Goal: Task Accomplishment & Management: Complete application form

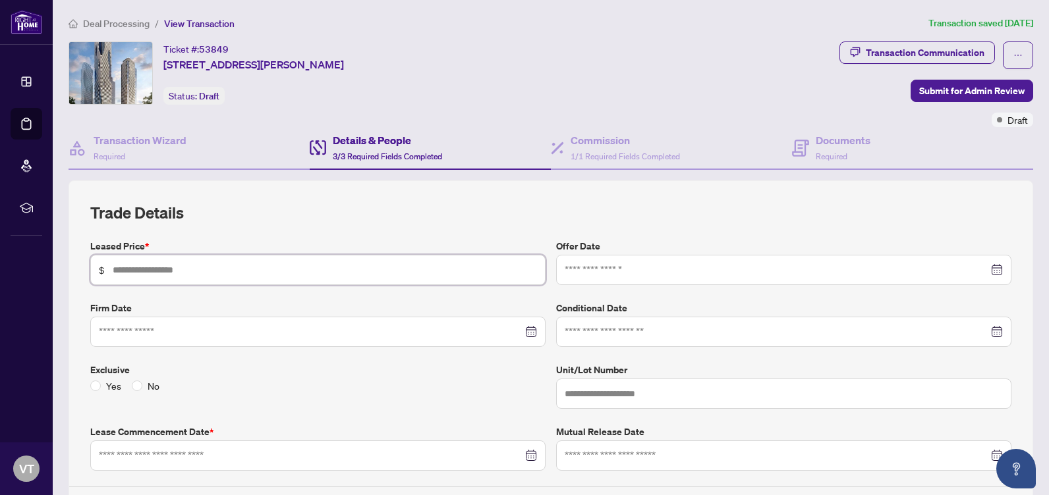
click at [146, 271] on input "text" at bounding box center [325, 270] width 424 height 14
type input "*****"
click at [181, 335] on input at bounding box center [311, 332] width 424 height 14
click at [175, 333] on input at bounding box center [311, 332] width 424 height 14
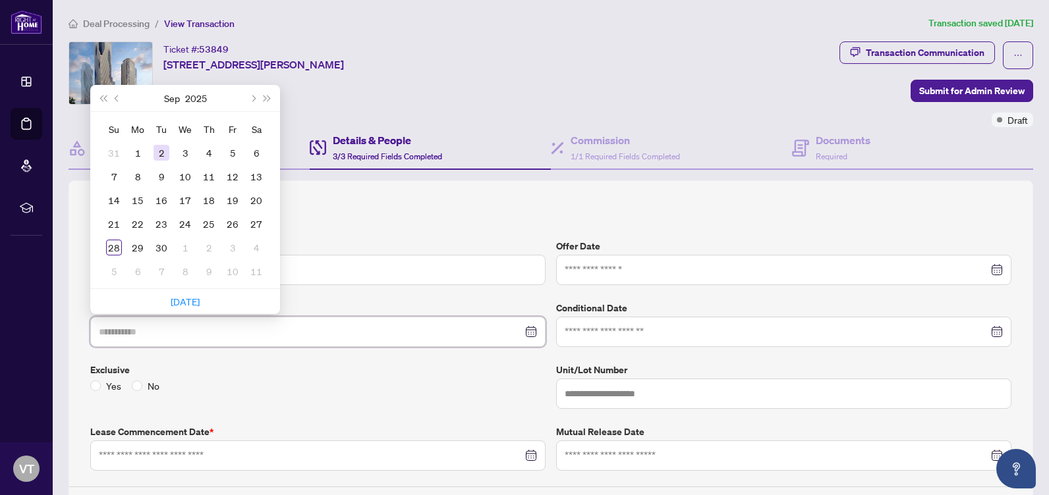
type input "**********"
click at [117, 100] on span "Previous month (PageUp)" at bounding box center [118, 98] width 7 height 7
type input "**********"
click at [184, 248] on div "30" at bounding box center [185, 248] width 16 height 16
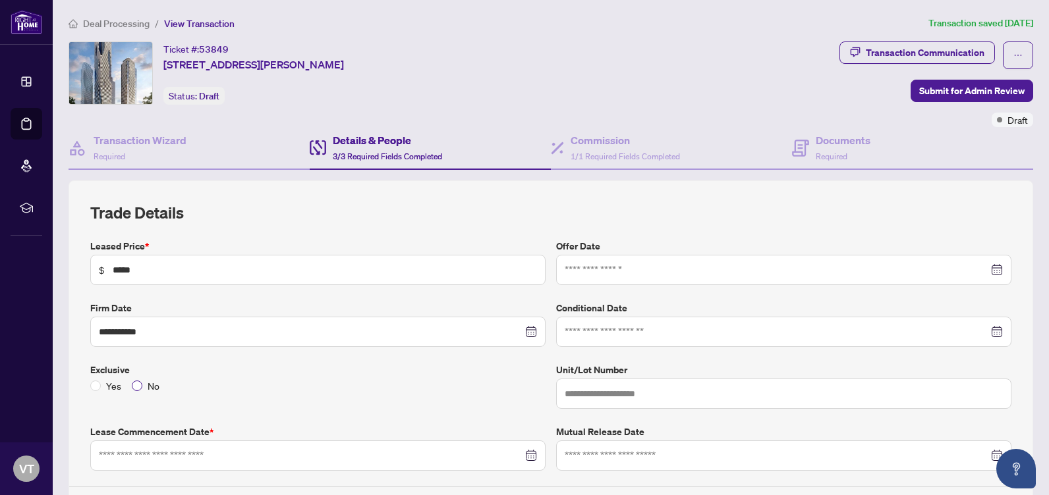
click at [147, 387] on span "No" at bounding box center [153, 386] width 22 height 14
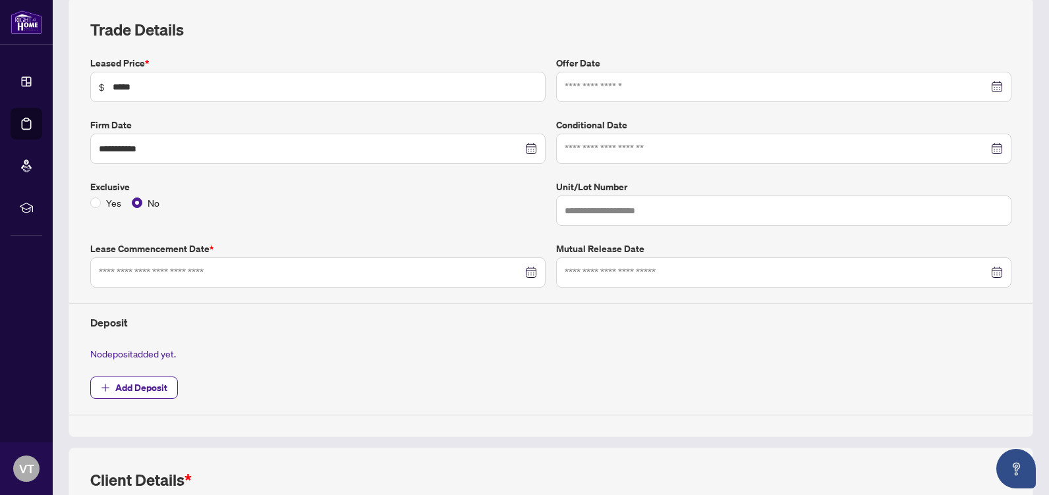
scroll to position [198, 0]
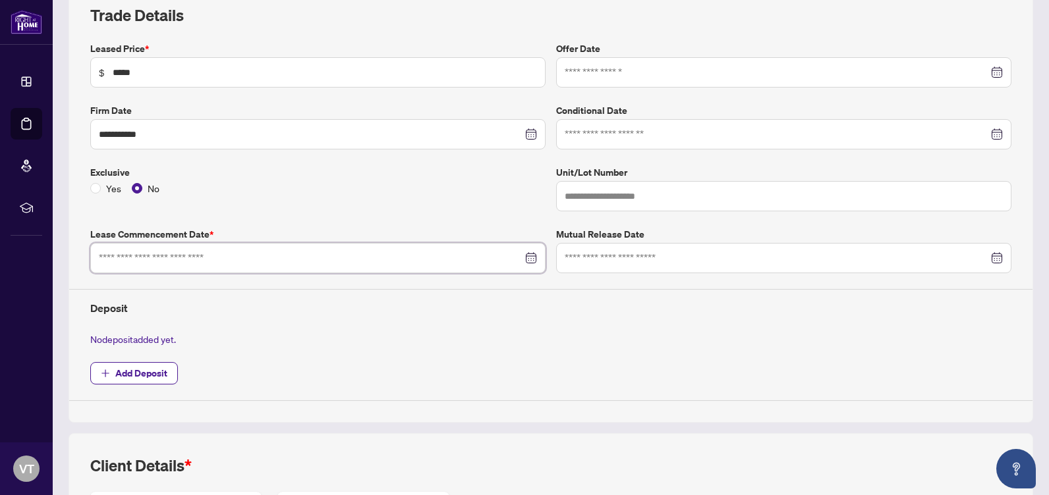
click at [169, 260] on input at bounding box center [311, 258] width 424 height 14
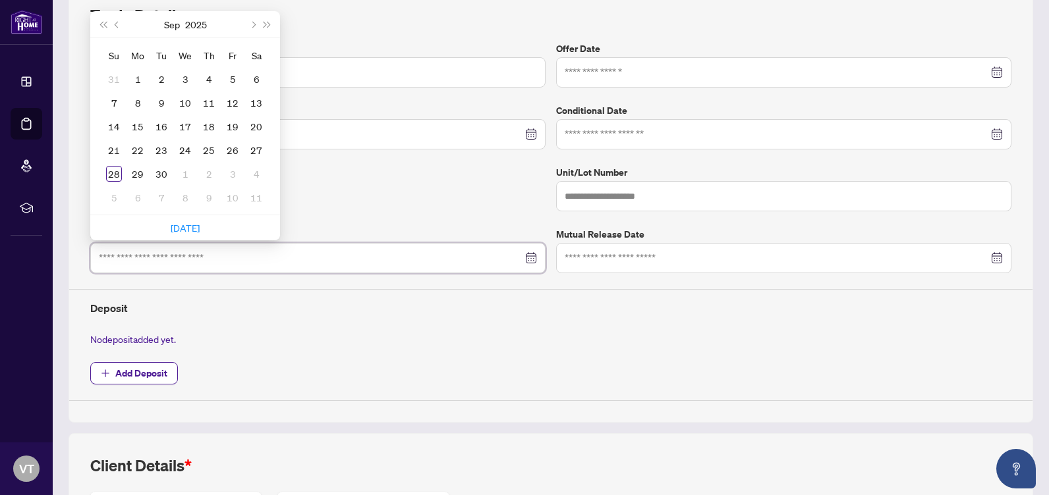
type input "**********"
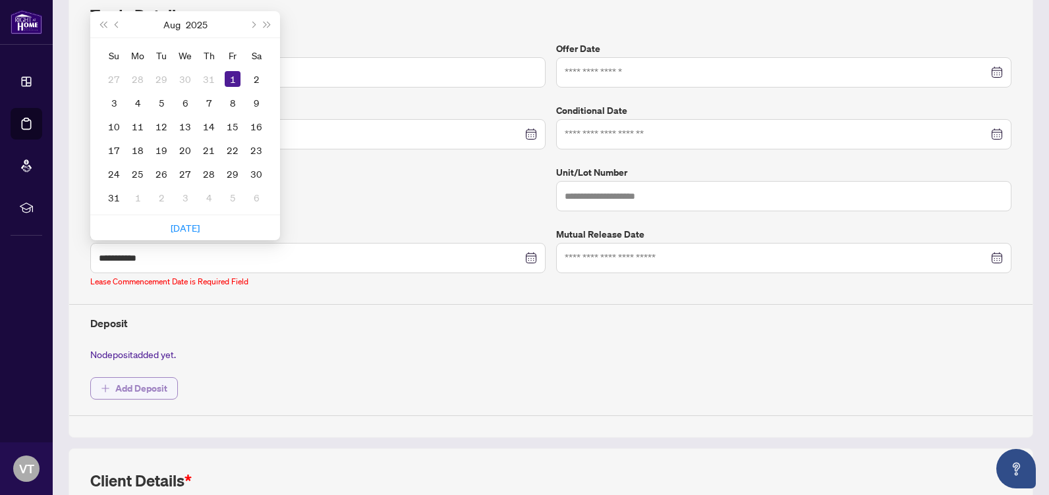
click at [139, 378] on span "Add Deposit" at bounding box center [141, 388] width 52 height 21
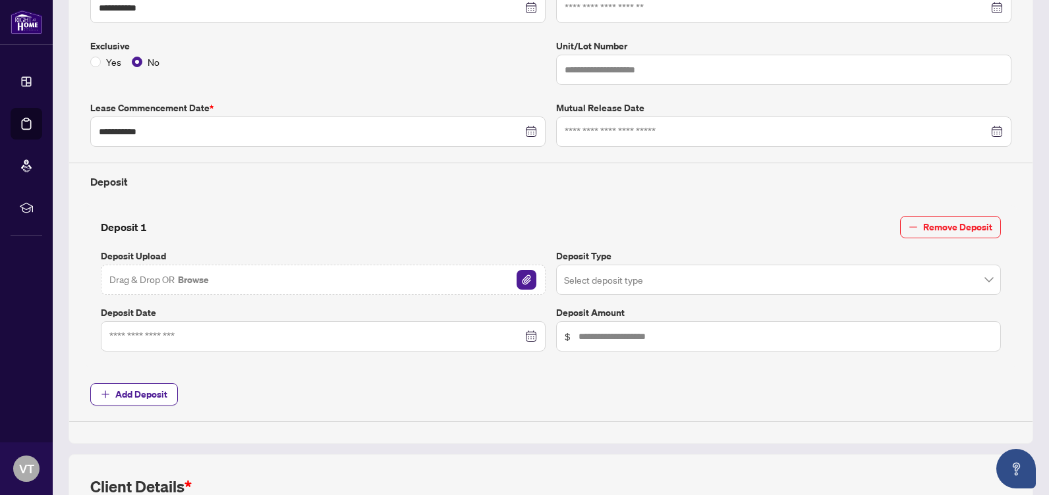
scroll to position [329, 0]
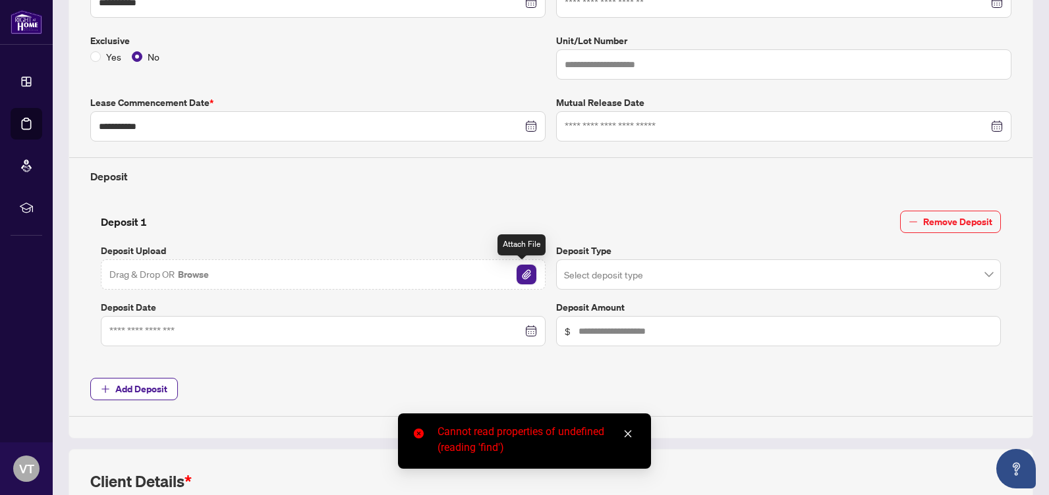
click at [520, 274] on img "button" at bounding box center [527, 275] width 20 height 20
click at [493, 275] on img "button" at bounding box center [503, 275] width 20 height 20
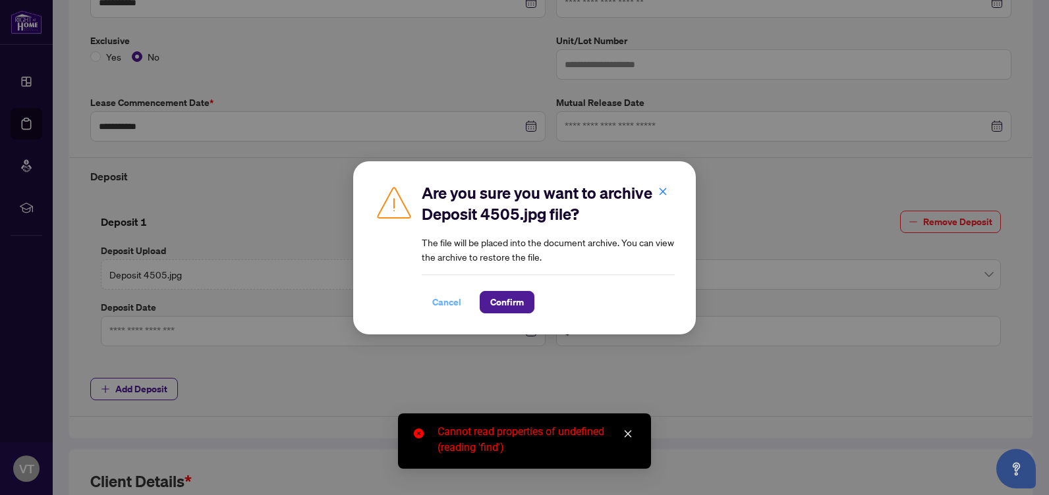
click at [447, 305] on span "Cancel" at bounding box center [446, 302] width 29 height 21
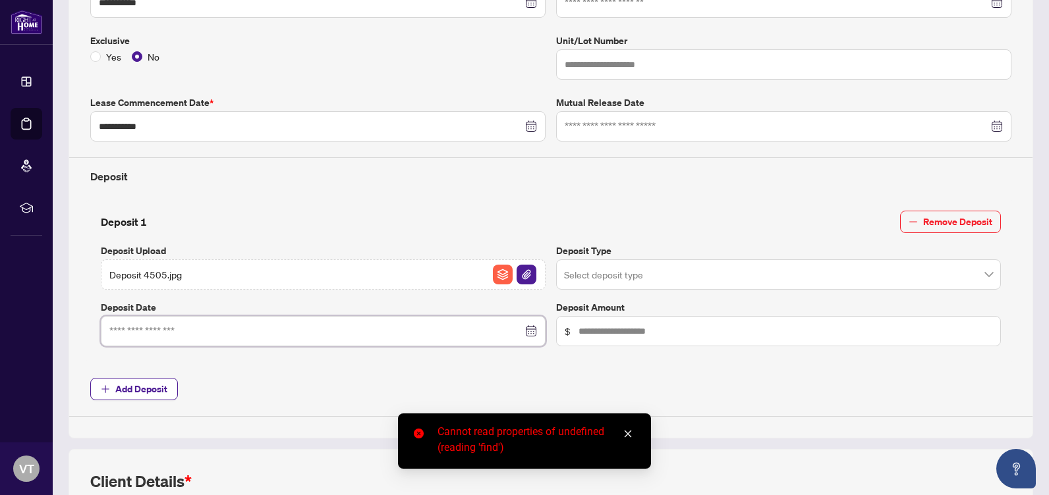
click at [356, 335] on input at bounding box center [315, 331] width 413 height 14
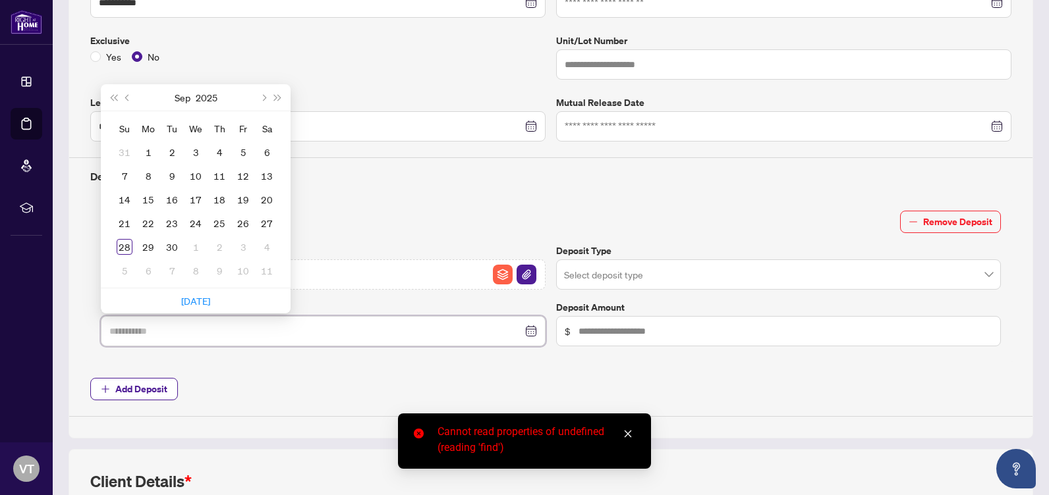
type input "**********"
click at [125, 98] on button "Previous month (PageUp)" at bounding box center [128, 97] width 14 height 26
type input "**********"
click at [198, 246] on div "30" at bounding box center [196, 247] width 16 height 16
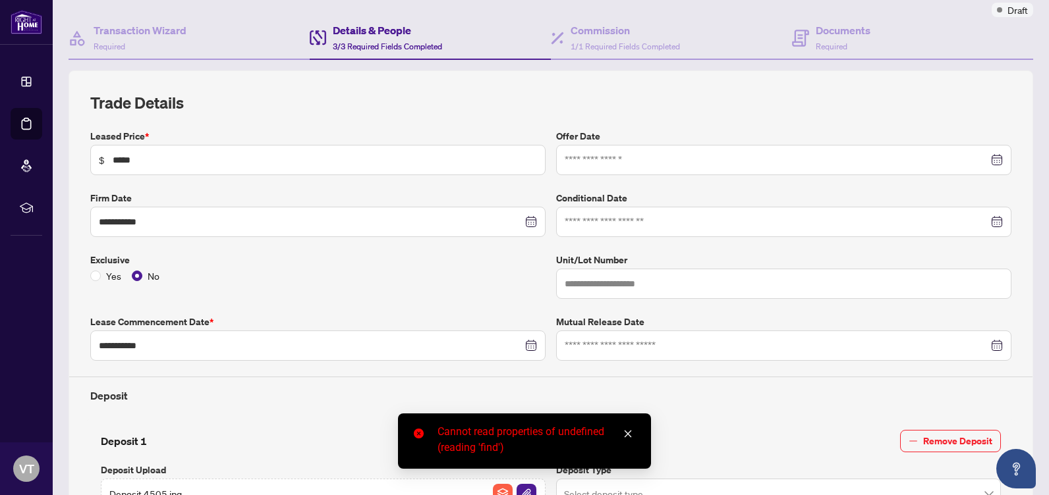
scroll to position [132, 0]
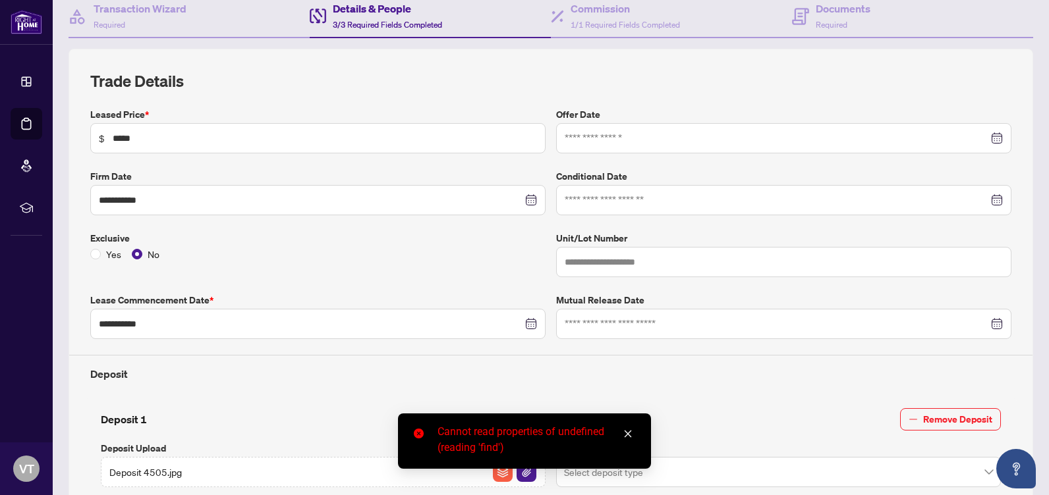
click at [627, 433] on icon "close" at bounding box center [628, 434] width 7 height 7
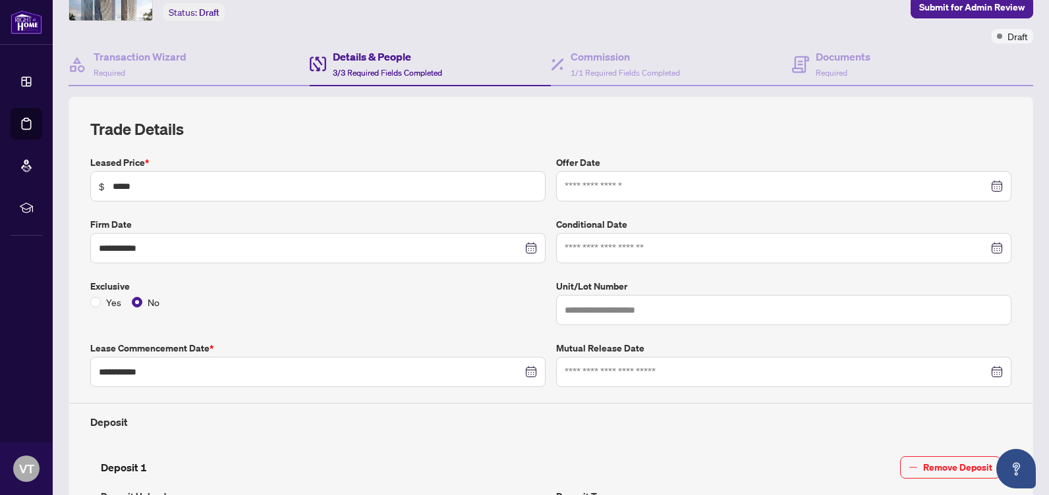
scroll to position [0, 0]
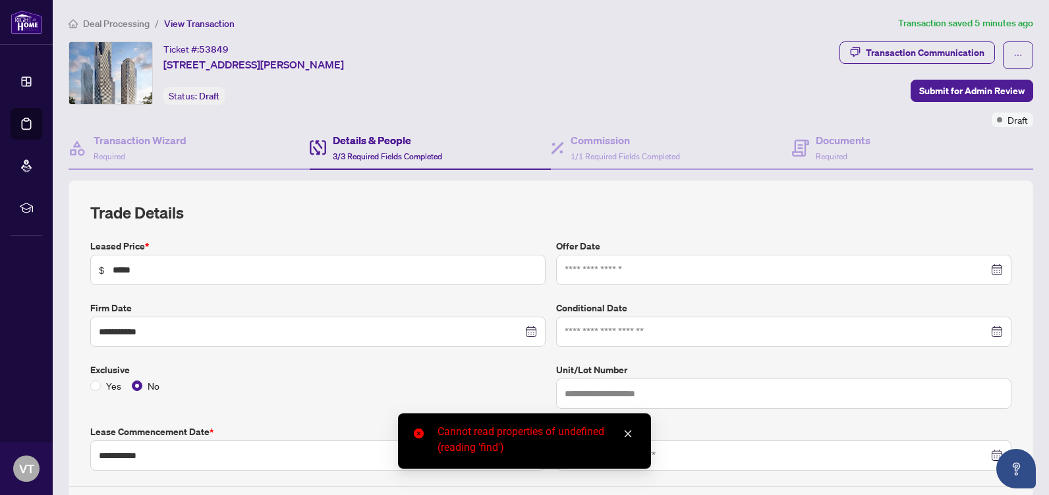
click at [990, 269] on div at bounding box center [784, 270] width 438 height 14
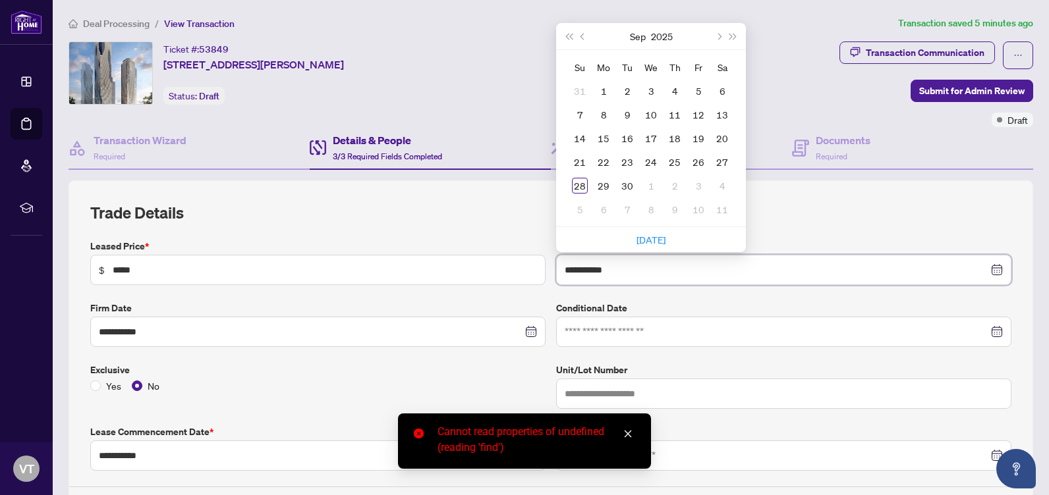
type input "**********"
click at [579, 39] on button "Previous month (PageUp)" at bounding box center [583, 36] width 14 height 26
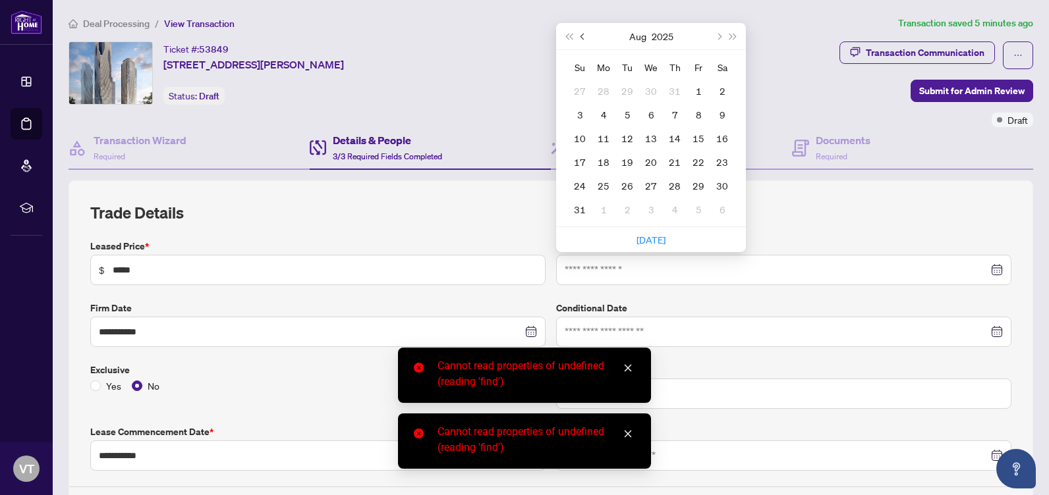
click at [579, 39] on button "Previous month (PageUp)" at bounding box center [583, 36] width 14 height 26
type input "**********"
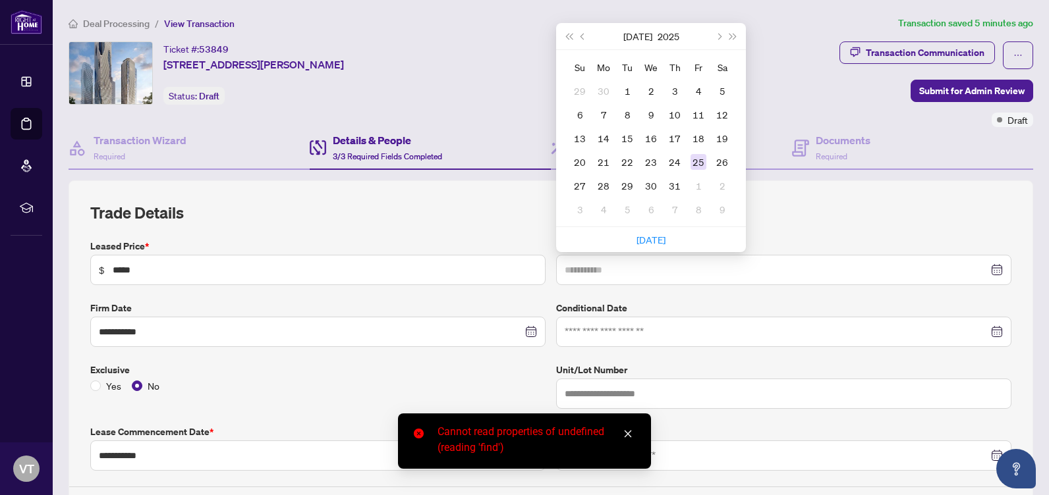
type input "**********"
click at [694, 161] on div "25" at bounding box center [698, 162] width 16 height 16
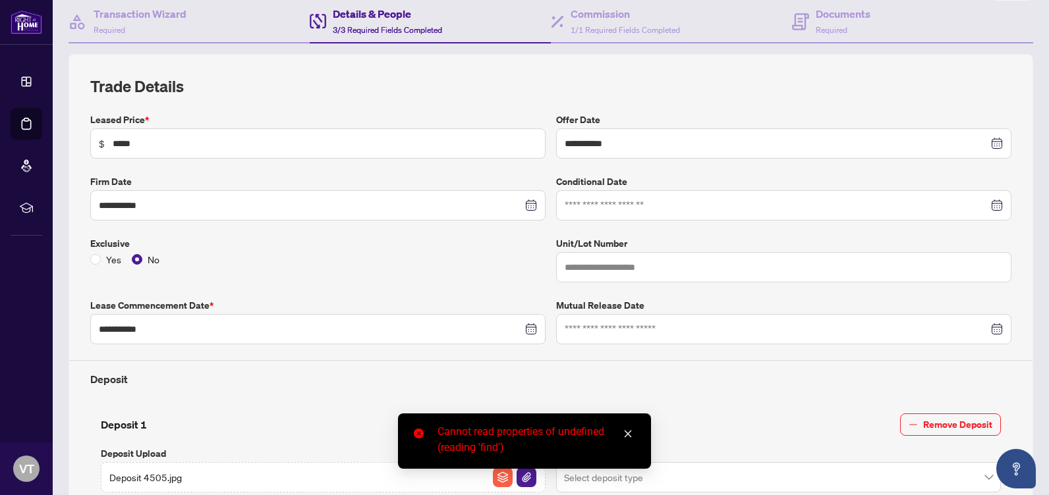
scroll to position [132, 0]
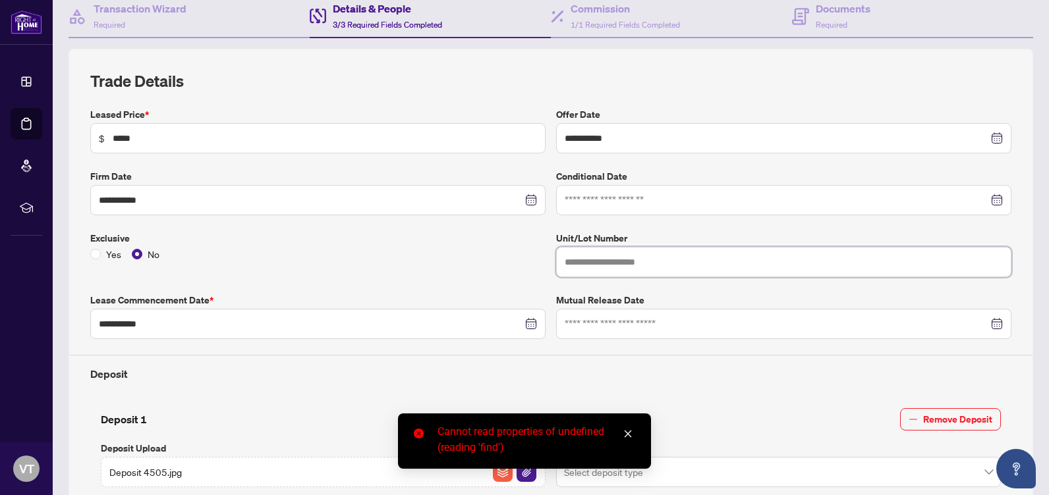
click at [612, 267] on input "text" at bounding box center [783, 262] width 455 height 30
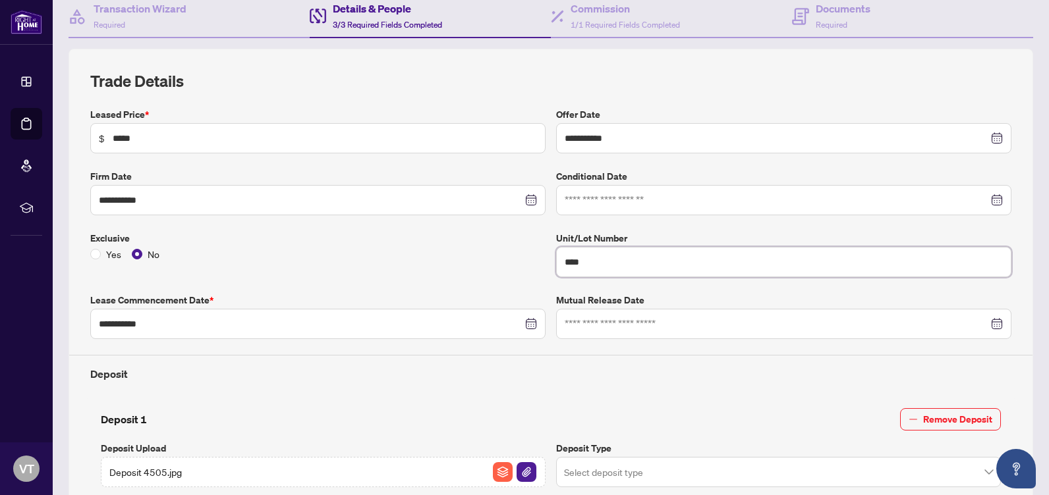
click at [559, 264] on input "****" at bounding box center [783, 262] width 455 height 30
click at [597, 264] on input "******" at bounding box center [783, 262] width 455 height 30
click at [644, 264] on input "**********" at bounding box center [783, 262] width 455 height 30
type input "*"
click at [596, 266] on input "text" at bounding box center [783, 262] width 455 height 30
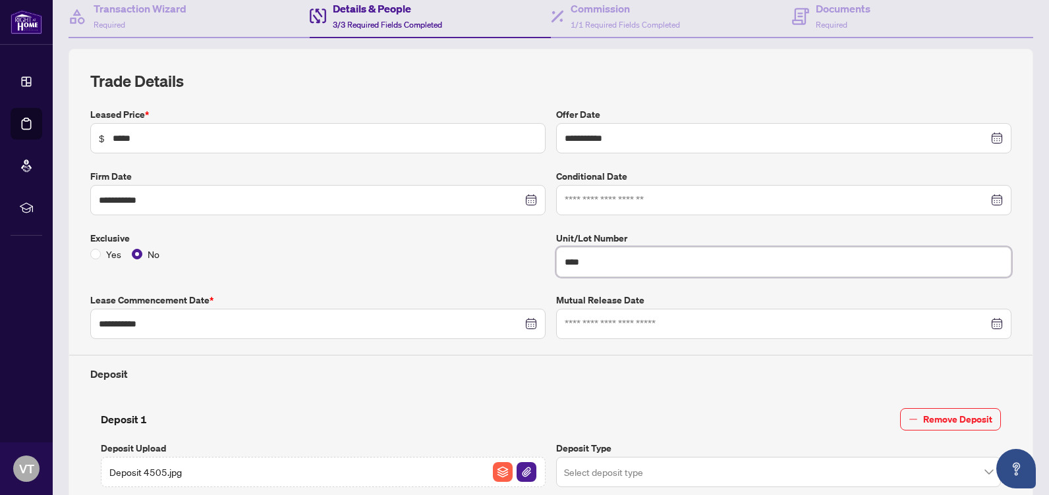
click at [561, 264] on input "****" at bounding box center [783, 262] width 455 height 30
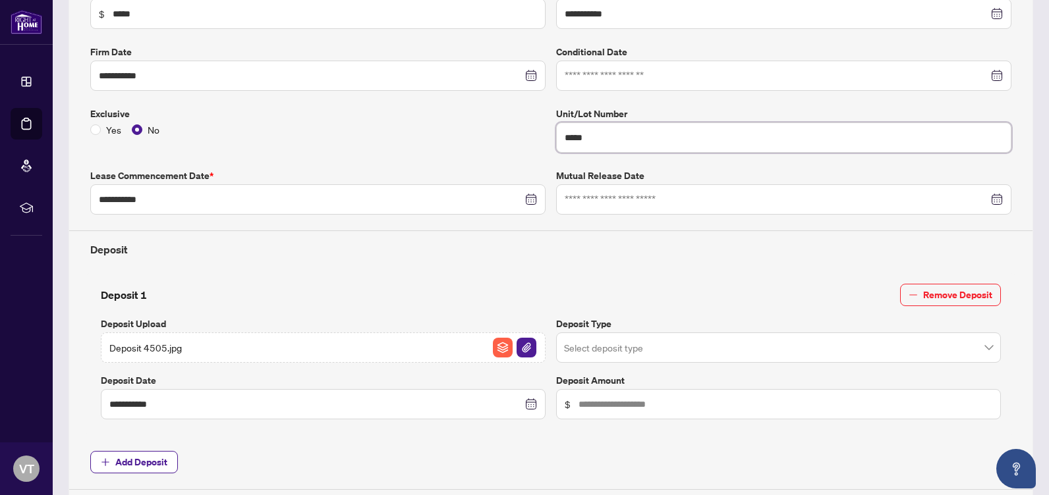
scroll to position [264, 0]
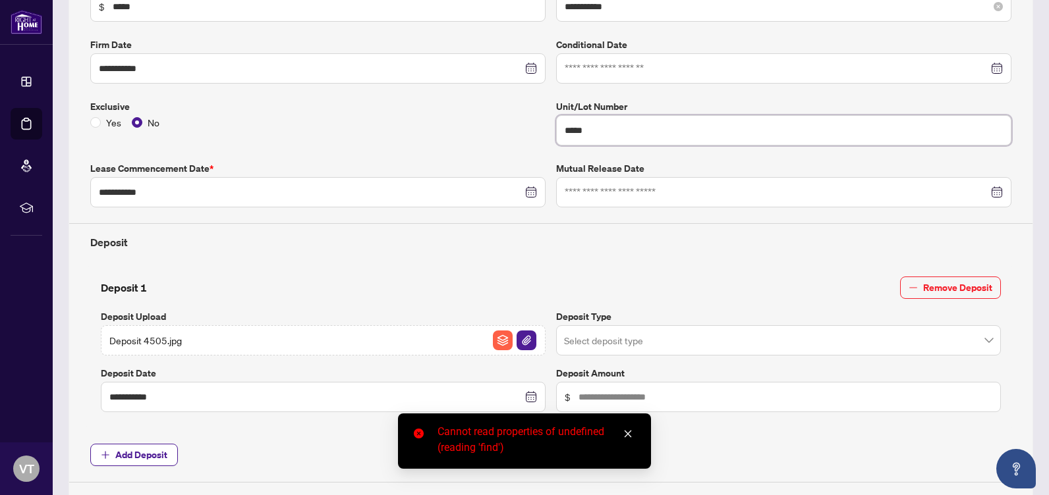
type input "*****"
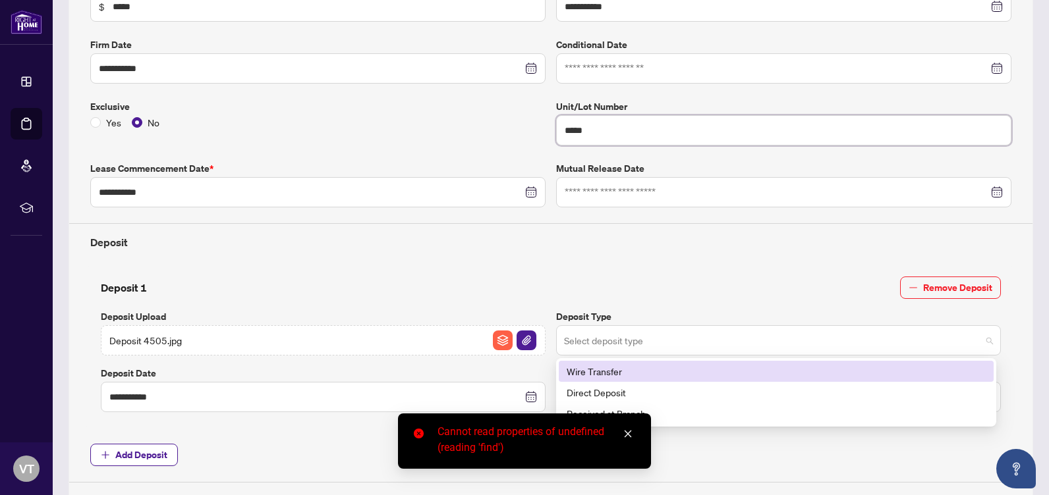
click at [980, 340] on span at bounding box center [778, 340] width 429 height 25
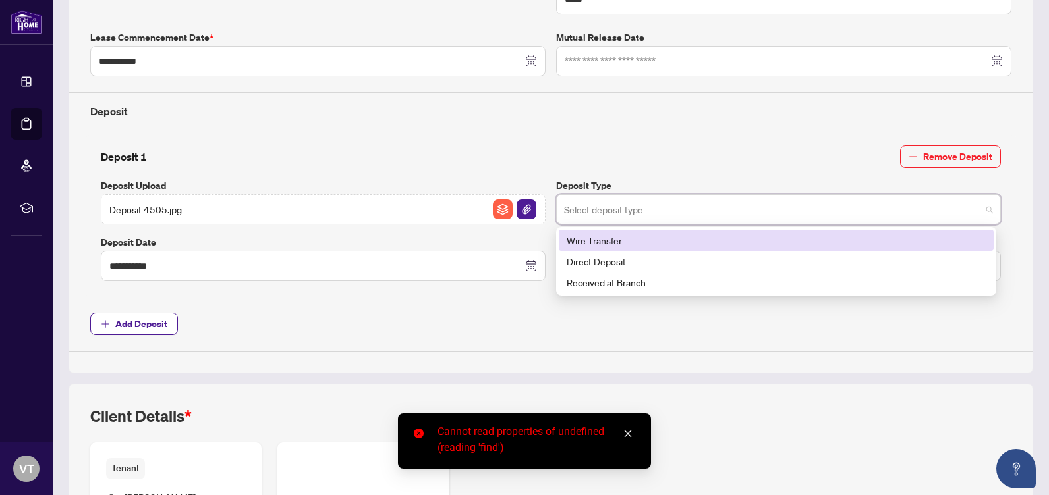
scroll to position [395, 0]
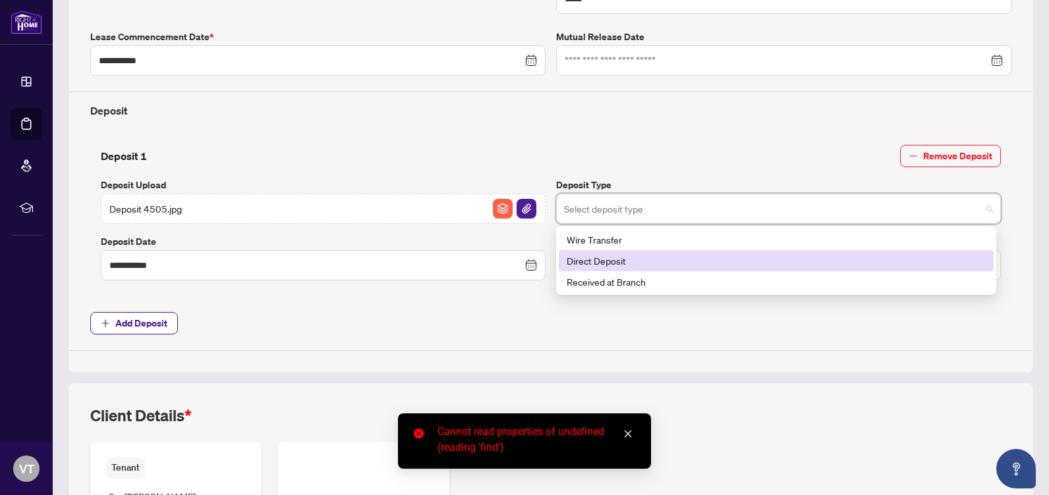
click at [668, 264] on div "Direct Deposit" at bounding box center [776, 261] width 419 height 14
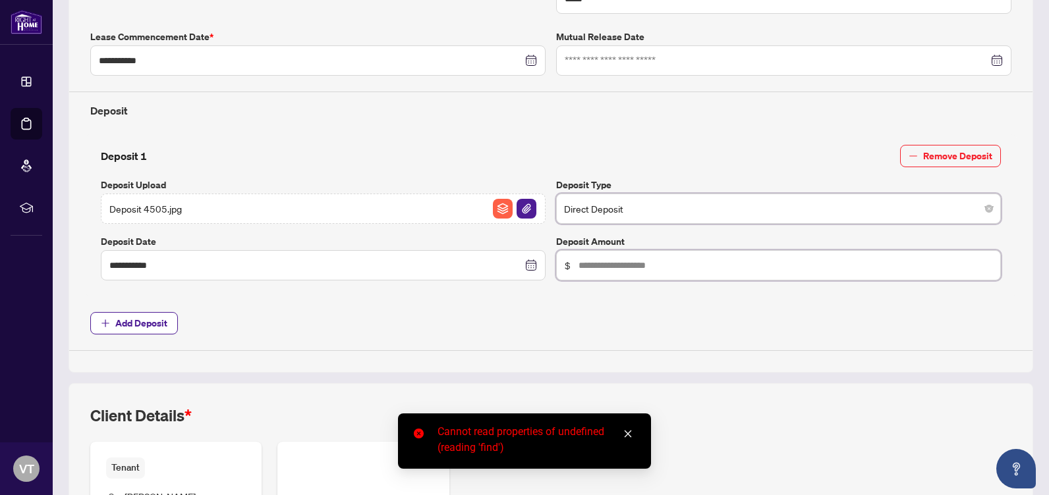
click at [675, 267] on input "text" at bounding box center [785, 265] width 414 height 14
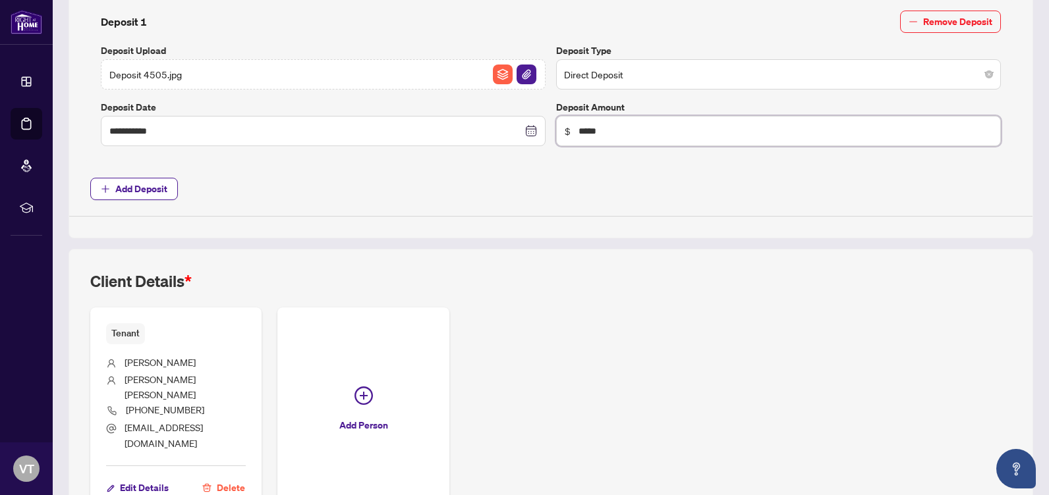
scroll to position [592, 0]
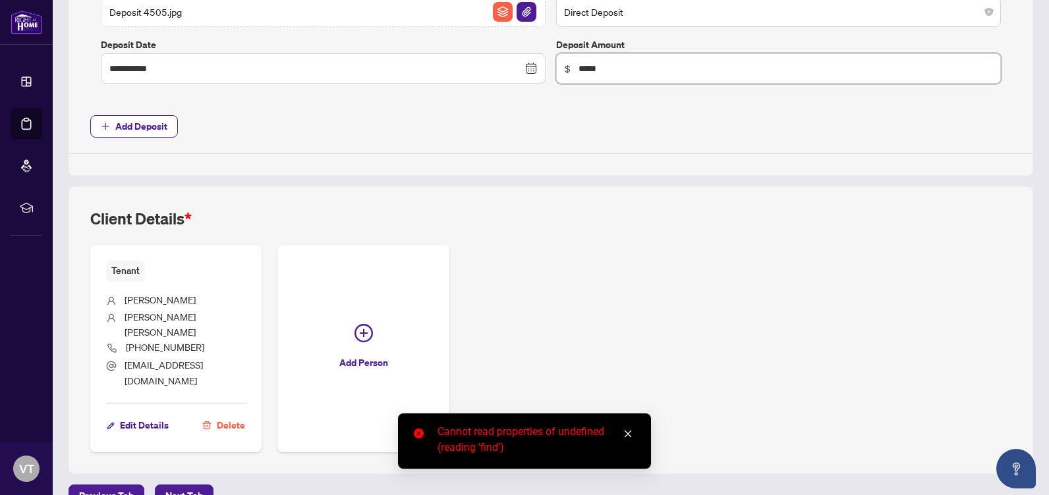
type input "*****"
click at [623, 434] on link "Close" at bounding box center [628, 434] width 14 height 14
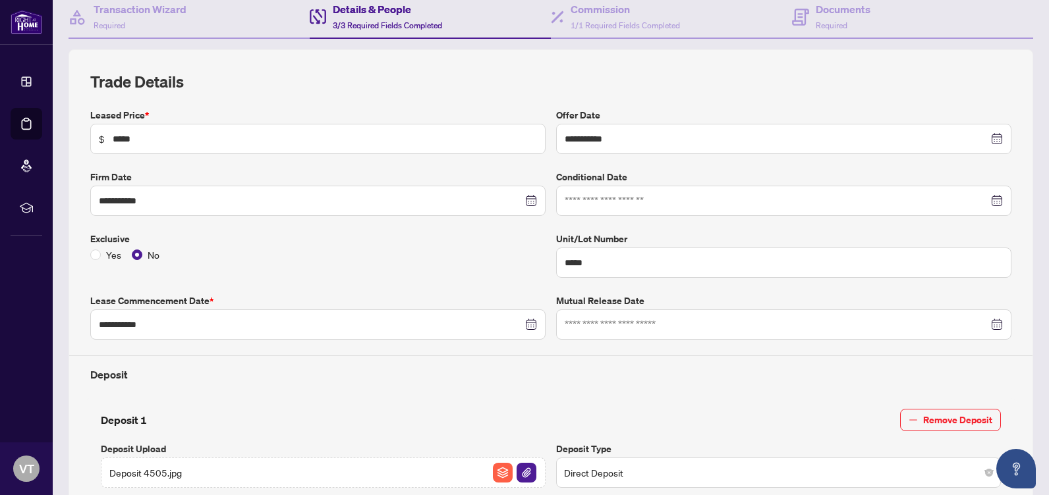
scroll to position [0, 0]
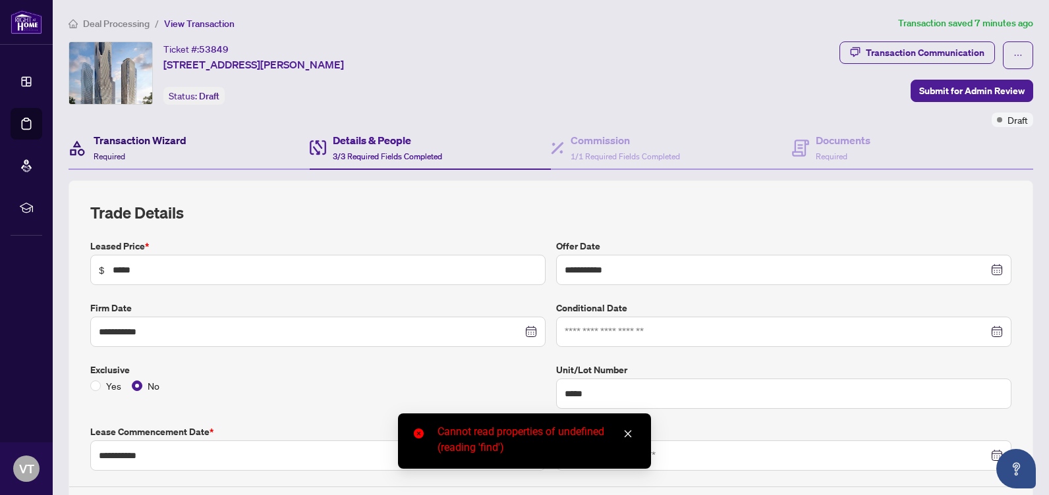
click at [154, 142] on h4 "Transaction Wizard" at bounding box center [140, 140] width 93 height 16
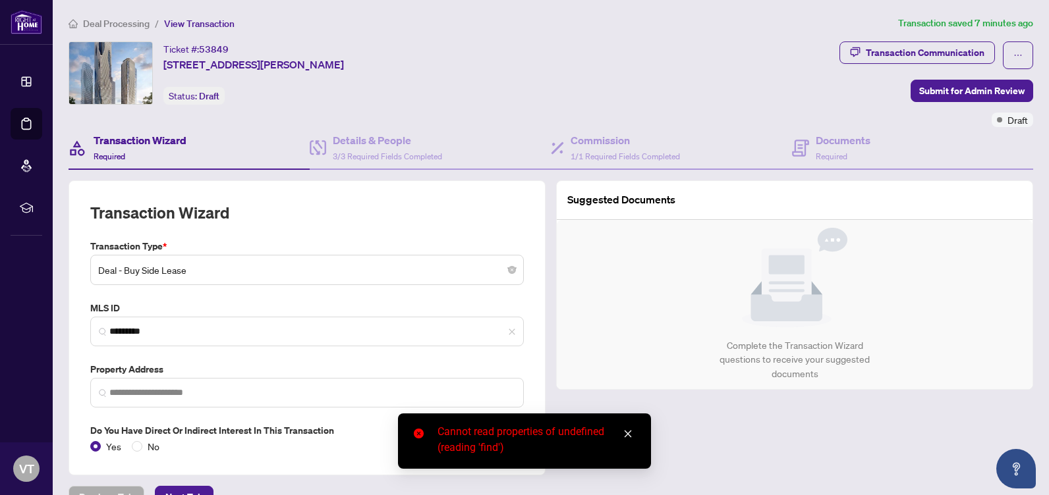
type input "**********"
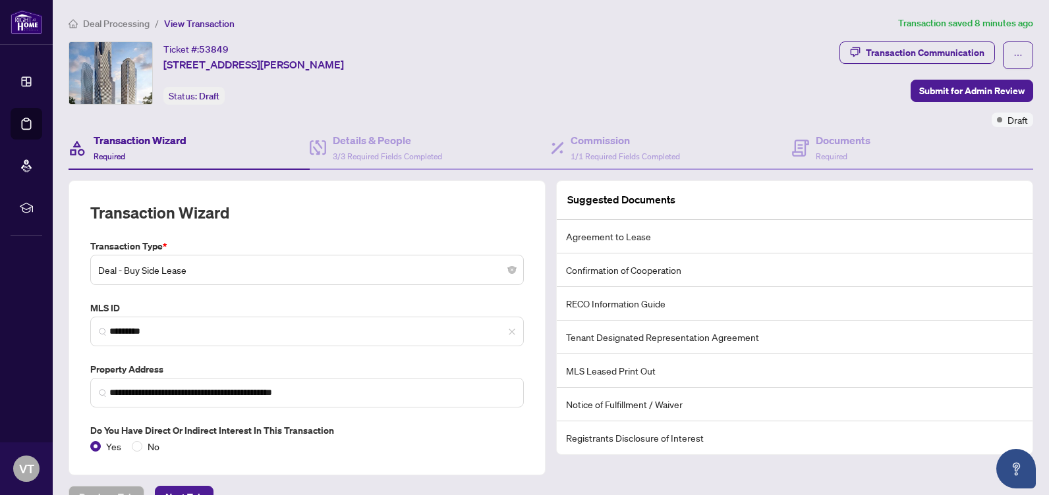
click at [644, 236] on li "Agreement to Lease" at bounding box center [795, 237] width 476 height 34
click at [646, 276] on li "Confirmation of Cooperation" at bounding box center [795, 271] width 476 height 34
click at [640, 310] on li "RECO Information Guide" at bounding box center [795, 304] width 476 height 34
click at [644, 344] on li "Tenant Designated Representation Agreement" at bounding box center [795, 338] width 476 height 34
click at [644, 370] on li "MLS Leased Print Out" at bounding box center [795, 371] width 476 height 34
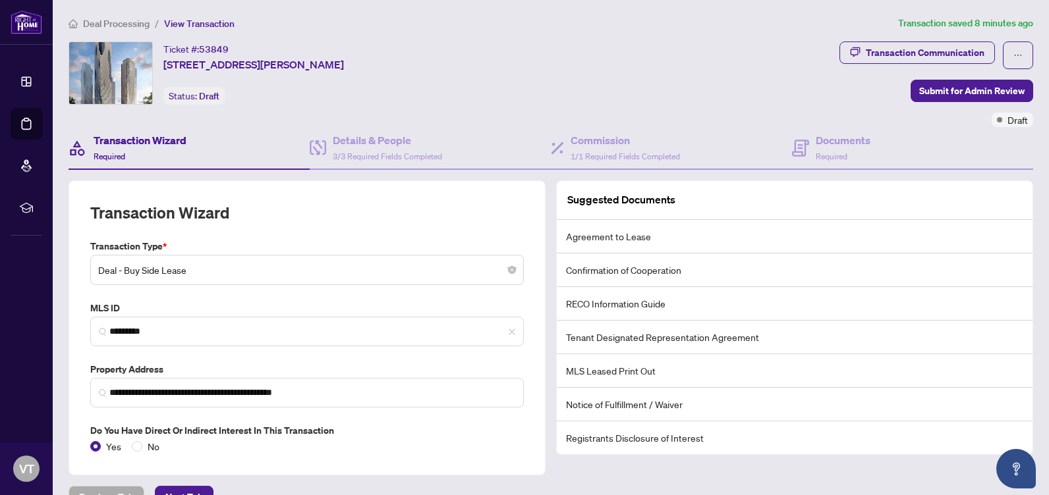
click at [652, 403] on li "Notice of Fulfillment / Waiver" at bounding box center [795, 405] width 476 height 34
drag, startPoint x: 665, startPoint y: 436, endPoint x: 657, endPoint y: 420, distance: 17.4
click at [665, 437] on li "Registrants Disclosure of Interest" at bounding box center [795, 438] width 476 height 33
click at [376, 152] on span "3/3 Required Fields Completed" at bounding box center [387, 157] width 109 height 10
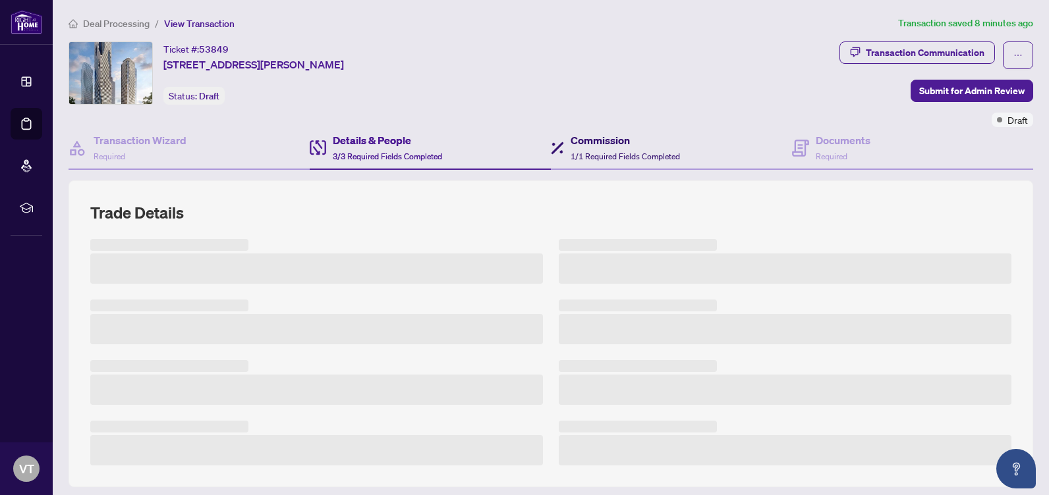
click at [591, 144] on h4 "Commission" at bounding box center [625, 140] width 109 height 16
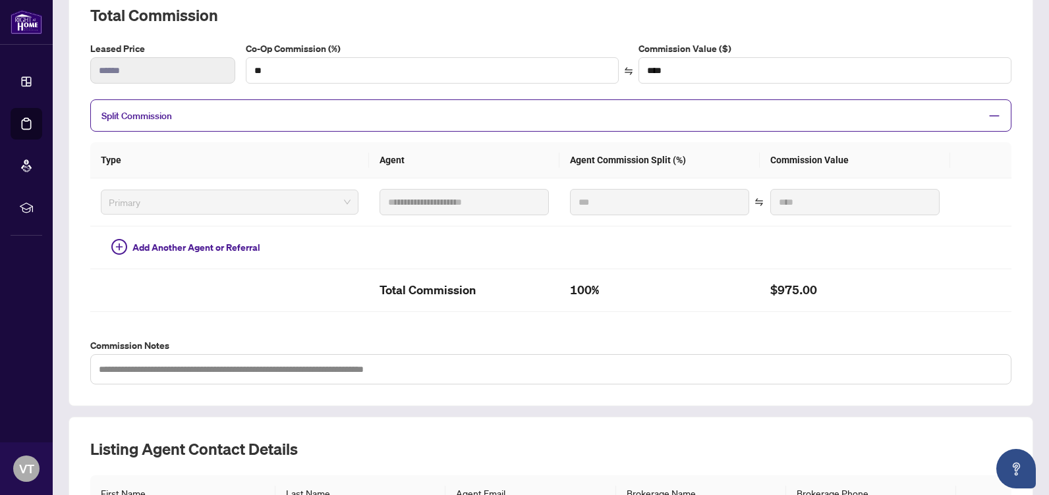
scroll to position [132, 0]
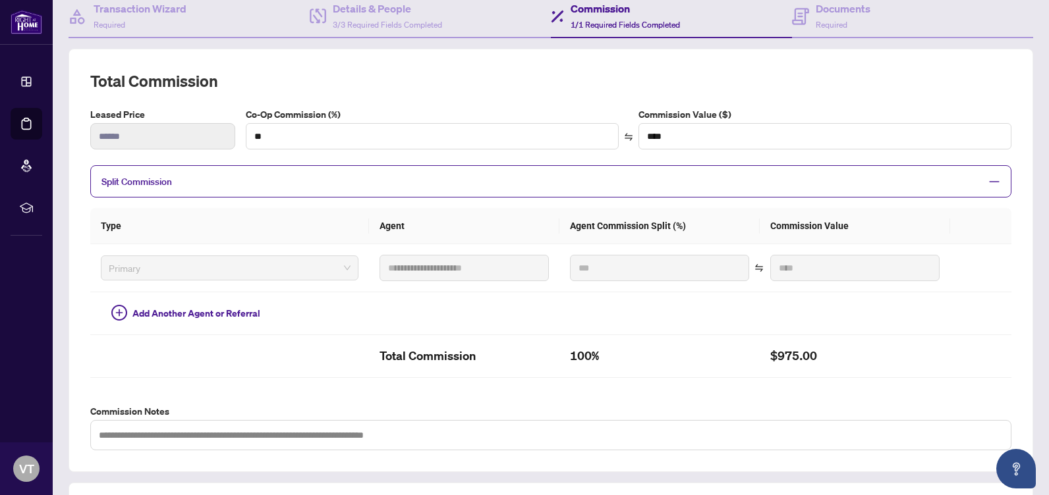
click at [288, 182] on span "Split Commission" at bounding box center [540, 181] width 879 height 15
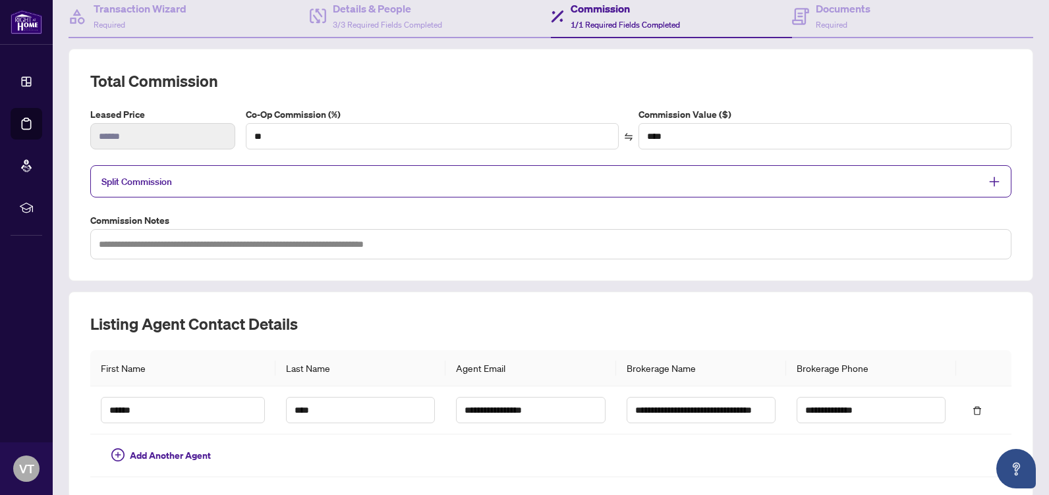
click at [288, 182] on span "Split Commission" at bounding box center [540, 181] width 879 height 15
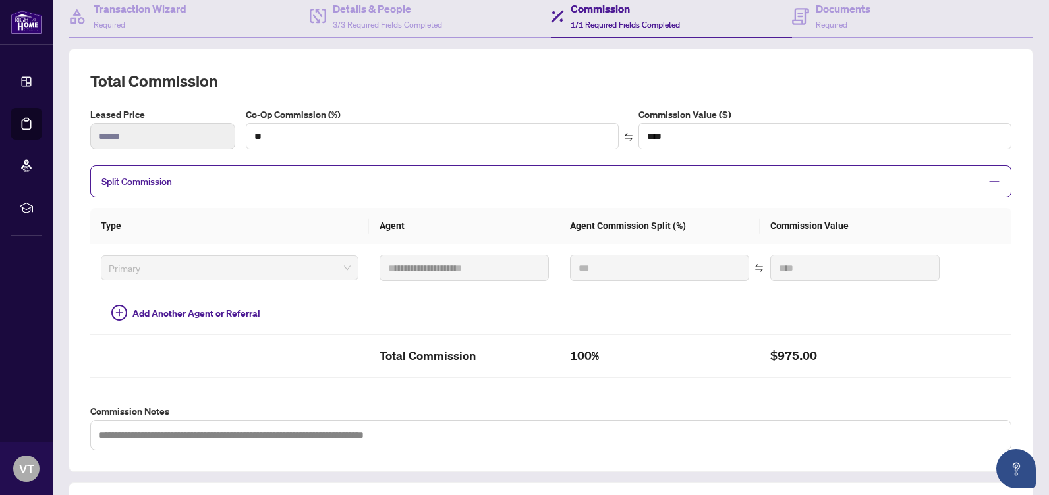
click at [288, 182] on span "Split Commission" at bounding box center [540, 181] width 879 height 15
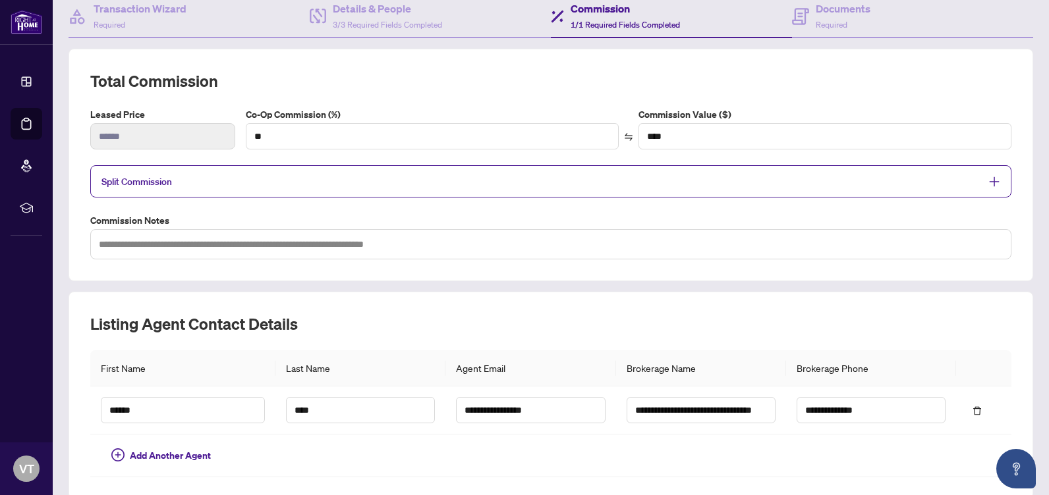
click at [288, 182] on span "Split Commission" at bounding box center [540, 181] width 879 height 15
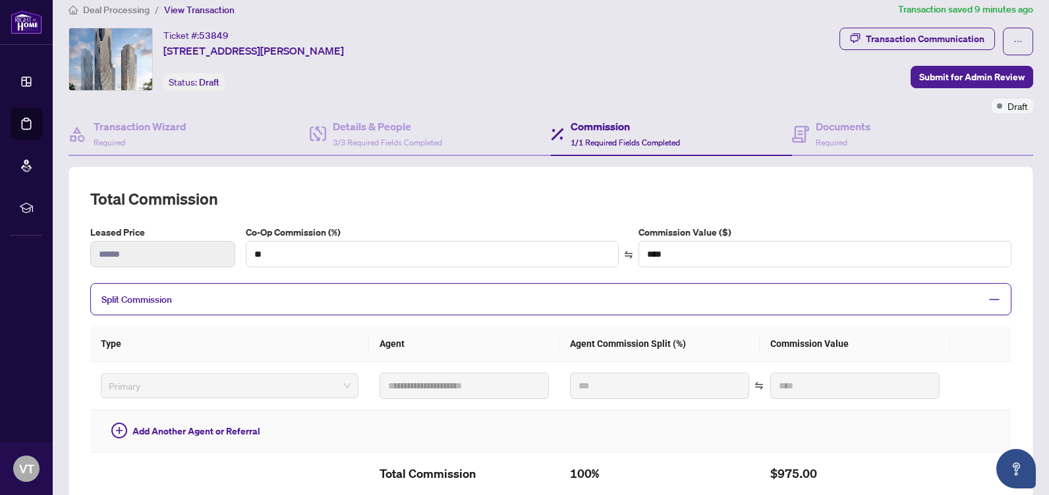
scroll to position [0, 0]
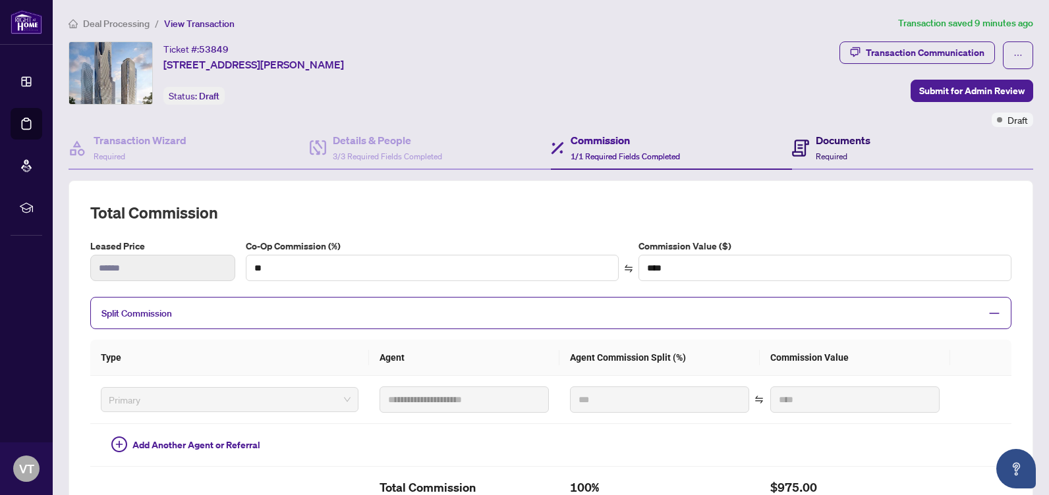
click at [829, 137] on h4 "Documents" at bounding box center [843, 140] width 55 height 16
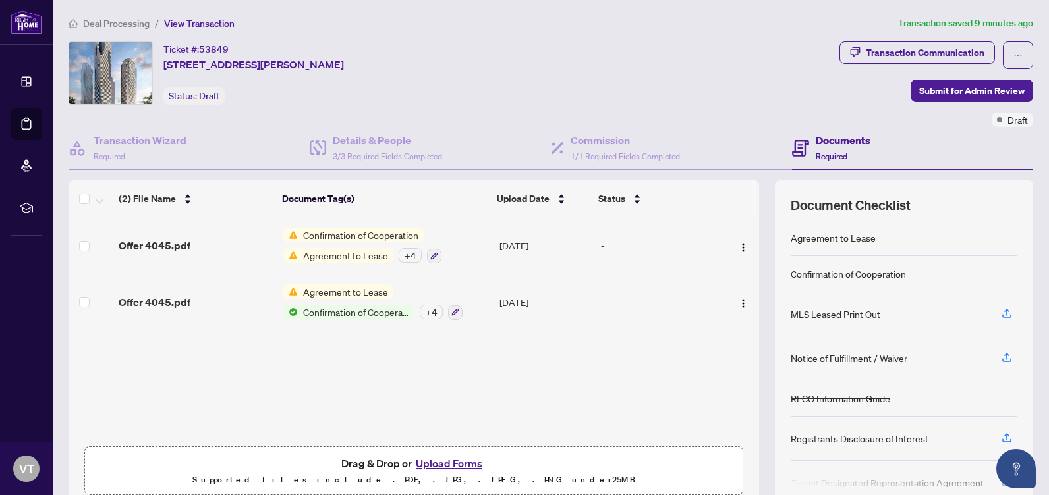
scroll to position [56, 0]
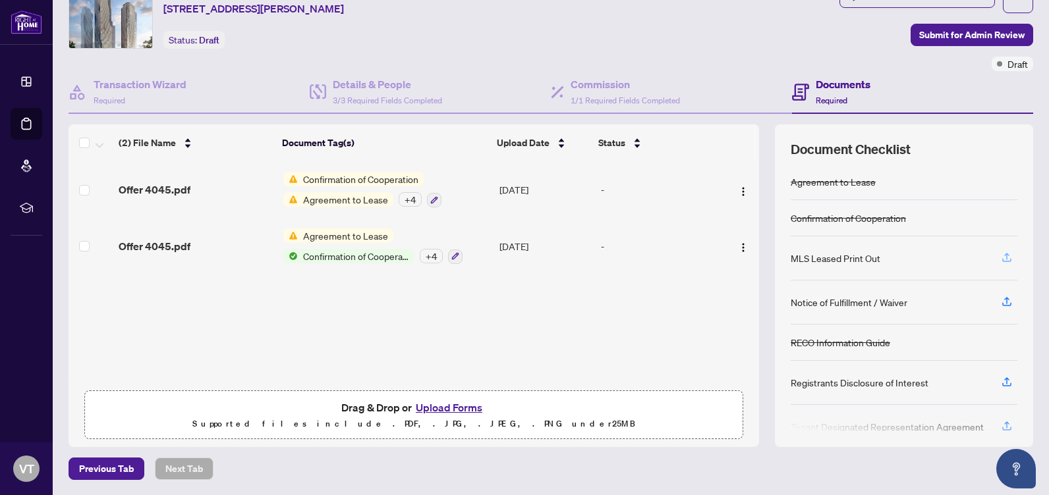
click at [1001, 259] on icon "button" at bounding box center [1007, 258] width 12 height 12
click at [1001, 258] on icon "button" at bounding box center [1007, 258] width 12 height 12
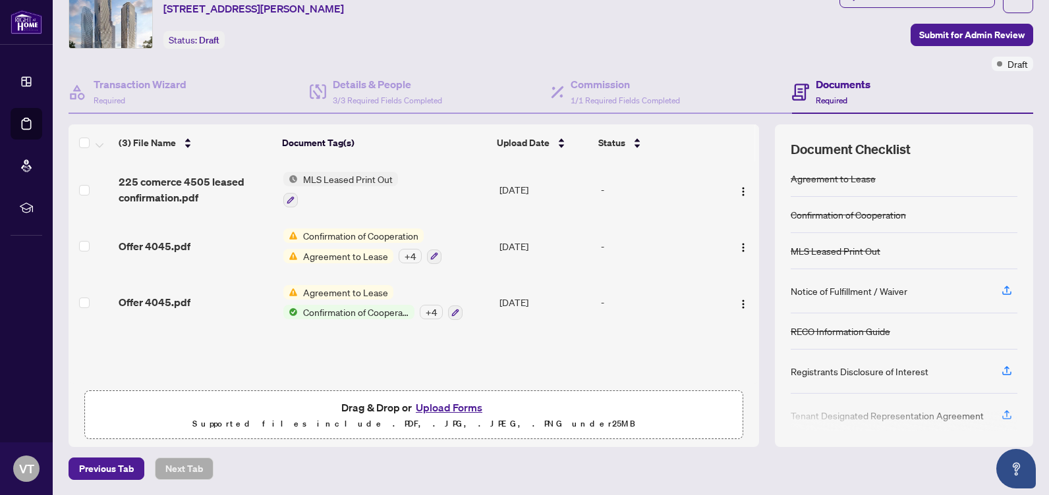
scroll to position [0, 0]
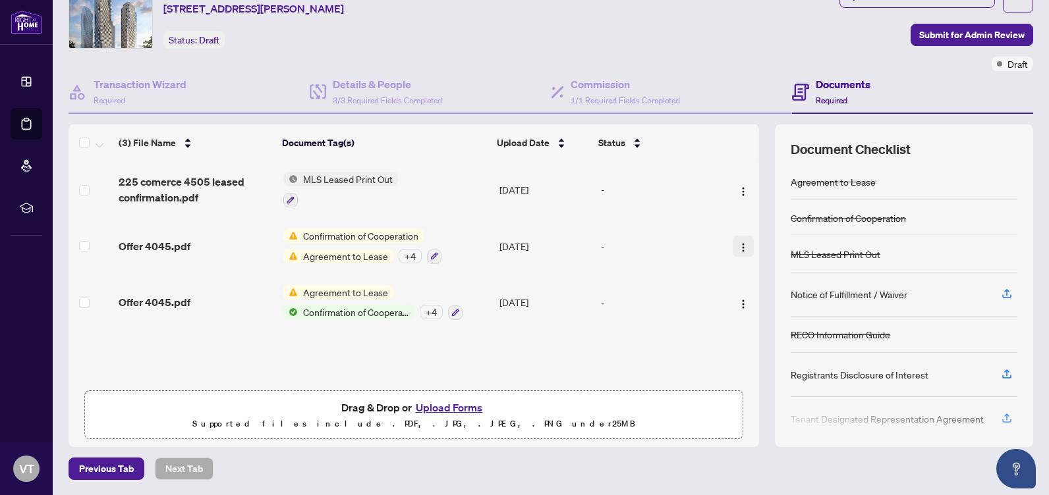
click at [738, 245] on img "button" at bounding box center [743, 247] width 11 height 11
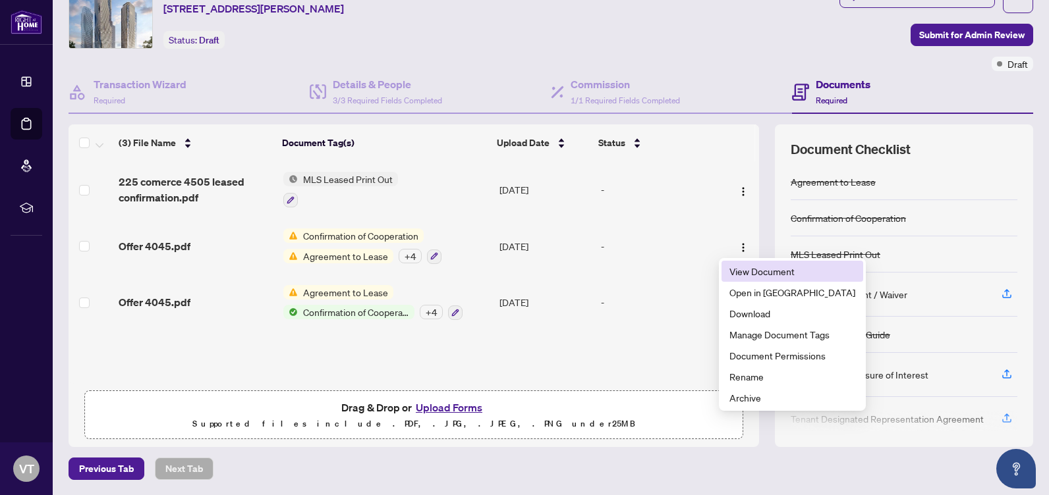
click at [789, 277] on span "View Document" at bounding box center [792, 271] width 126 height 14
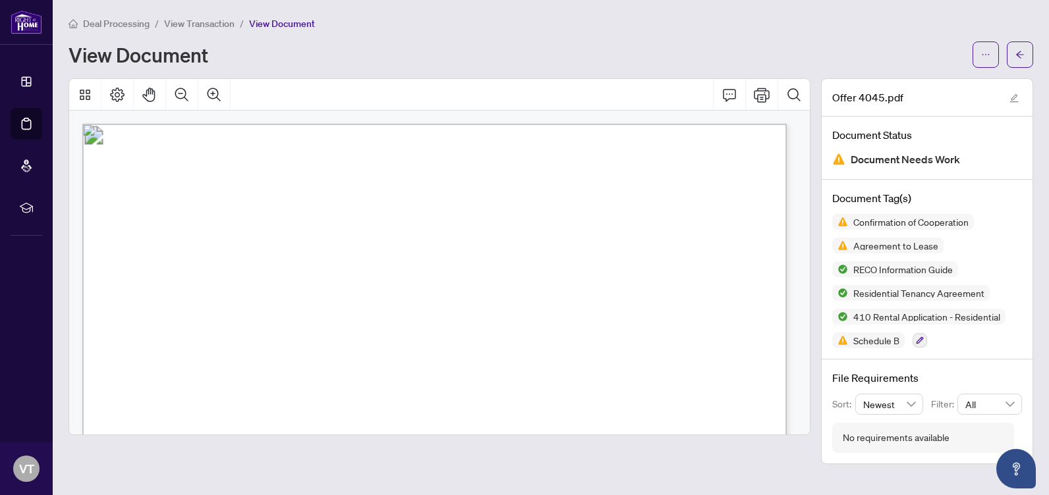
drag, startPoint x: 1, startPoint y: 1, endPoint x: 705, endPoint y: 177, distance: 725.9
click at [541, 159] on span "Confirmation of Co-operation" at bounding box center [415, 171] width 251 height 24
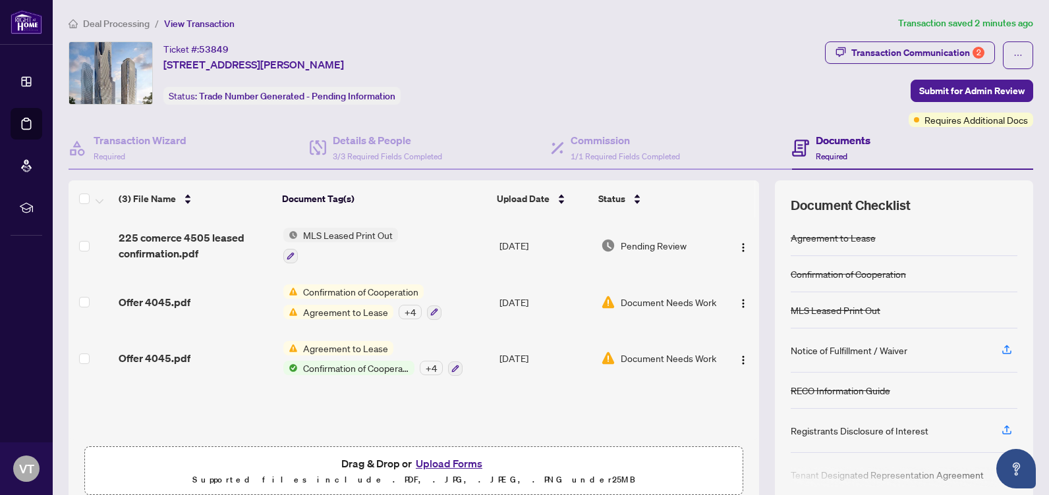
click at [831, 275] on div "Confirmation of Cooperation" at bounding box center [848, 274] width 115 height 14
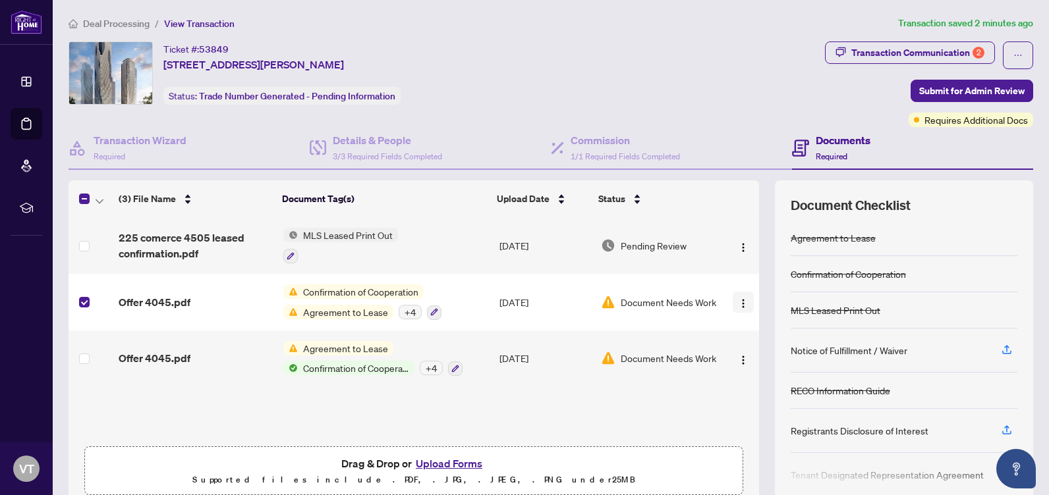
click at [738, 301] on img "button" at bounding box center [743, 303] width 11 height 11
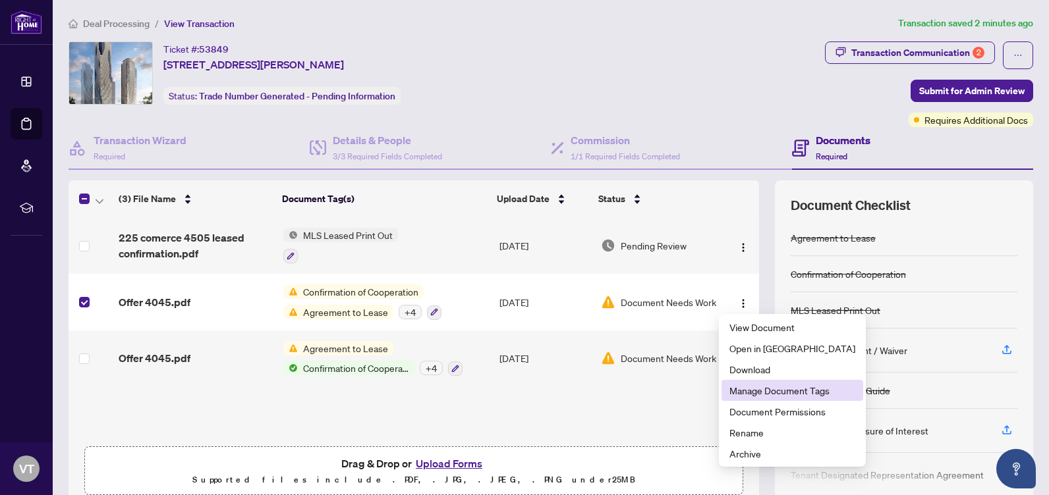
click at [790, 394] on span "Manage Document Tags" at bounding box center [792, 390] width 126 height 14
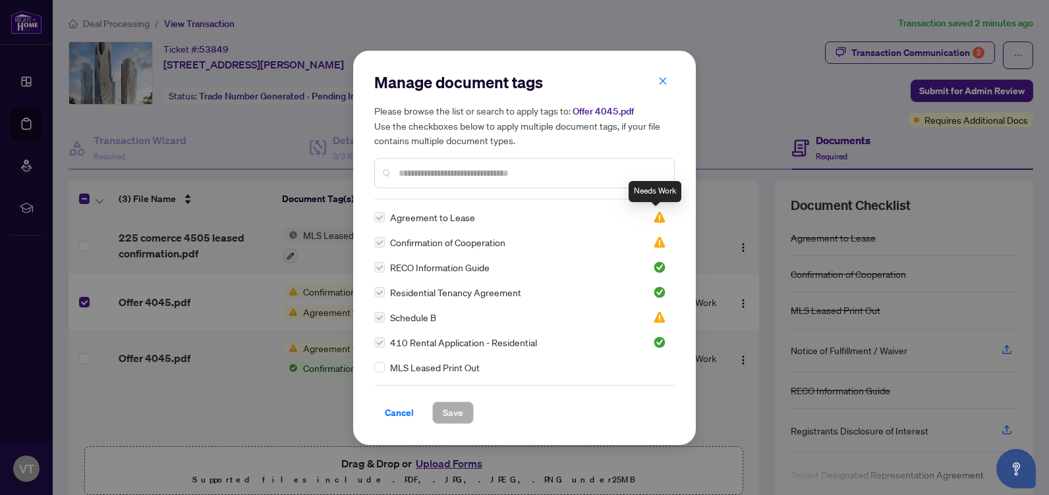
click at [653, 219] on img at bounding box center [659, 217] width 13 height 13
click at [653, 243] on img at bounding box center [659, 242] width 13 height 13
click at [494, 376] on div "Manage document tags Please browse the list or search to apply tags to: Offer 4…" at bounding box center [524, 248] width 300 height 352
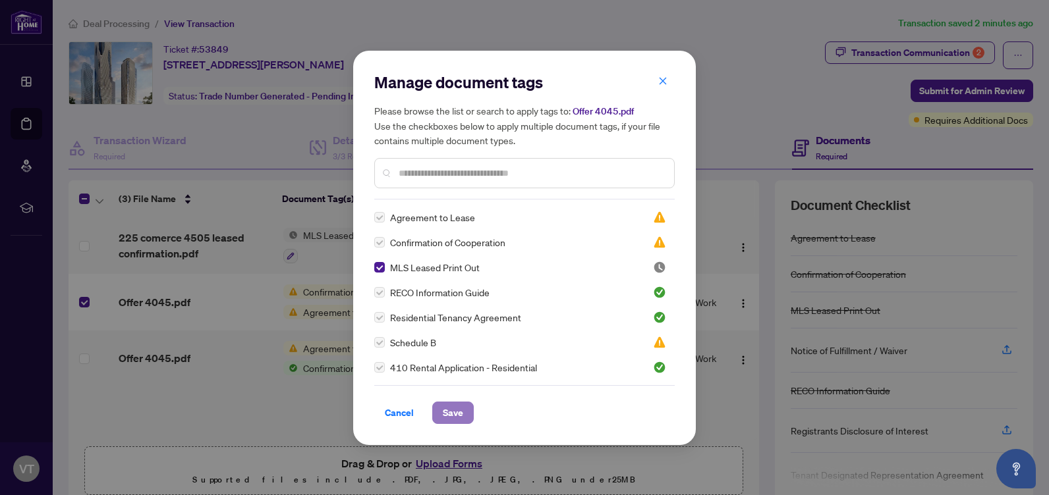
click at [457, 414] on span "Save" at bounding box center [453, 413] width 20 height 21
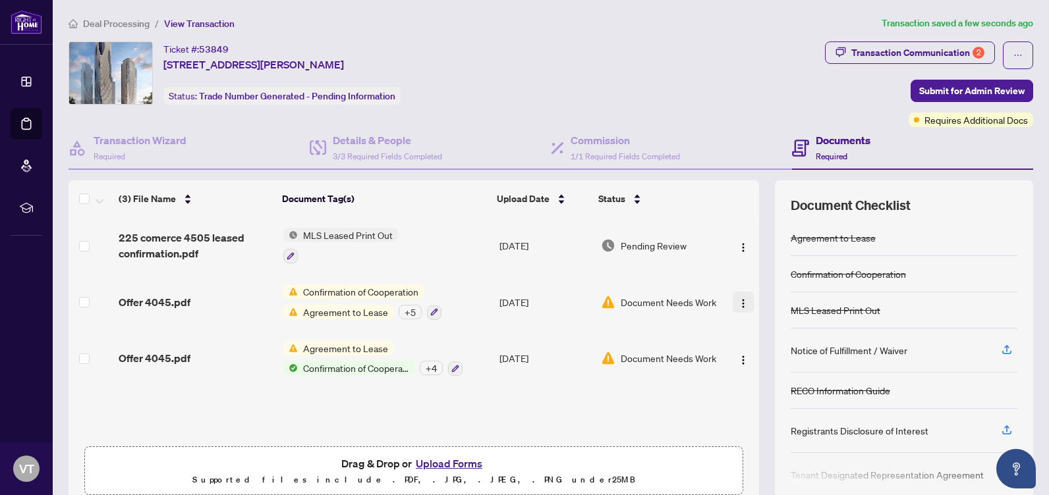
click at [738, 305] on img "button" at bounding box center [743, 303] width 11 height 11
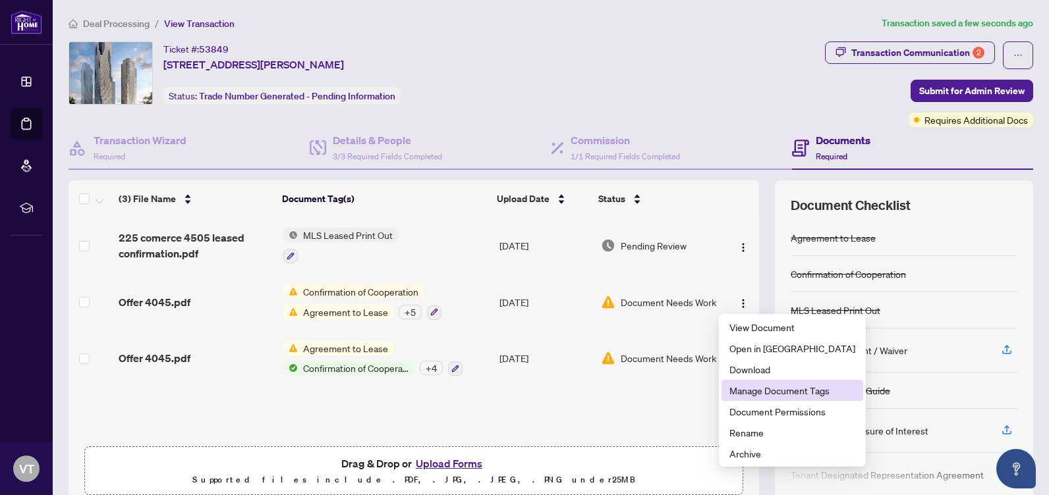
click at [779, 391] on span "Manage Document Tags" at bounding box center [792, 390] width 126 height 14
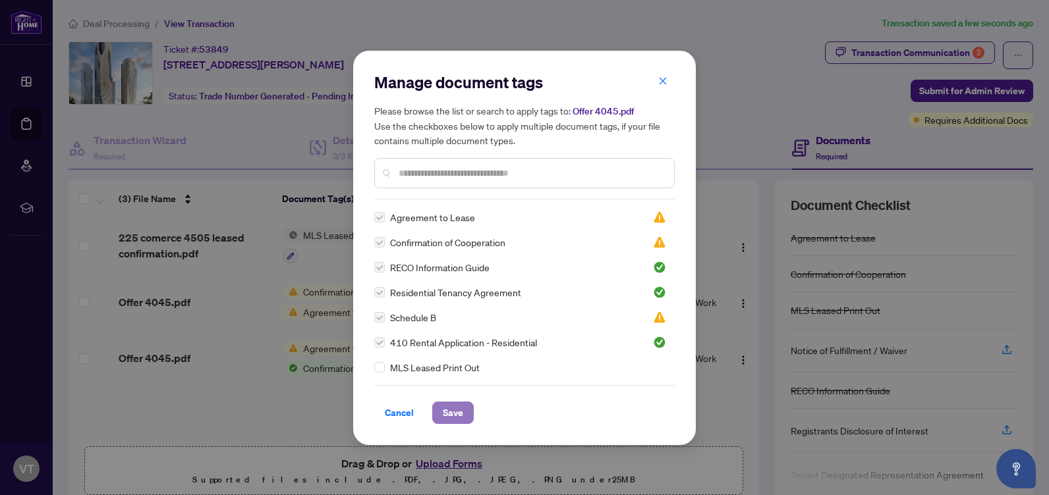
click at [443, 416] on span "Save" at bounding box center [453, 413] width 20 height 21
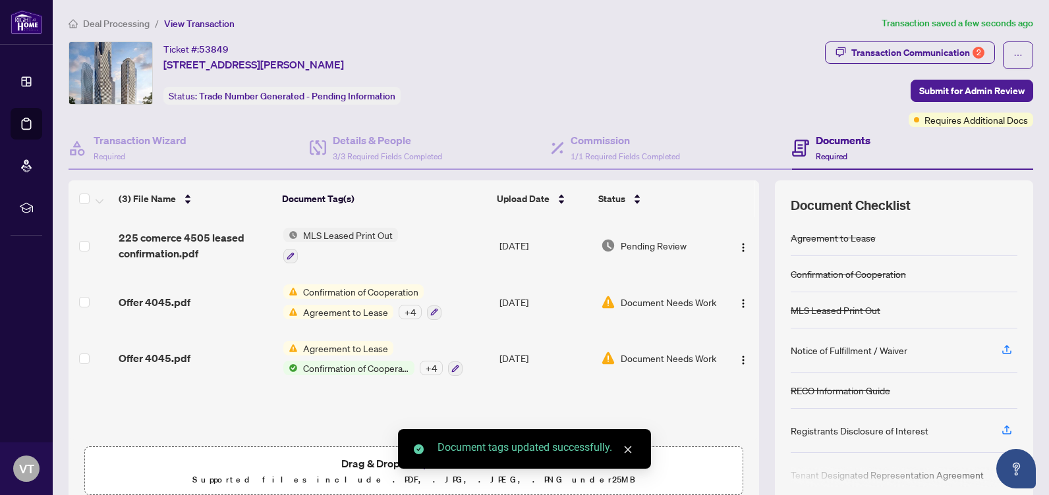
click at [871, 310] on div "MLS Leased Print Out" at bounding box center [904, 311] width 227 height 36
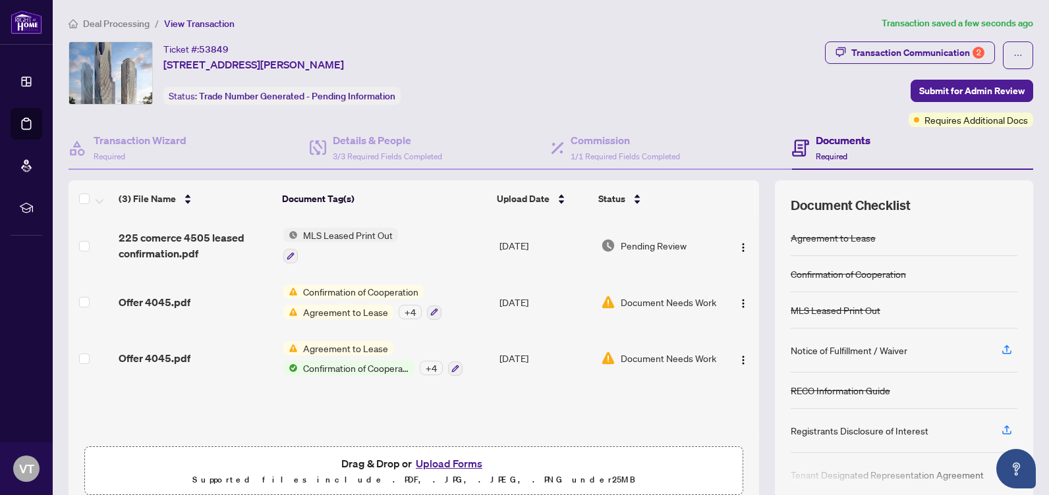
click at [861, 310] on div "MLS Leased Print Out" at bounding box center [836, 310] width 90 height 14
click at [887, 306] on div "MLS Leased Print Out" at bounding box center [904, 311] width 227 height 36
click at [738, 247] on img "button" at bounding box center [743, 247] width 11 height 11
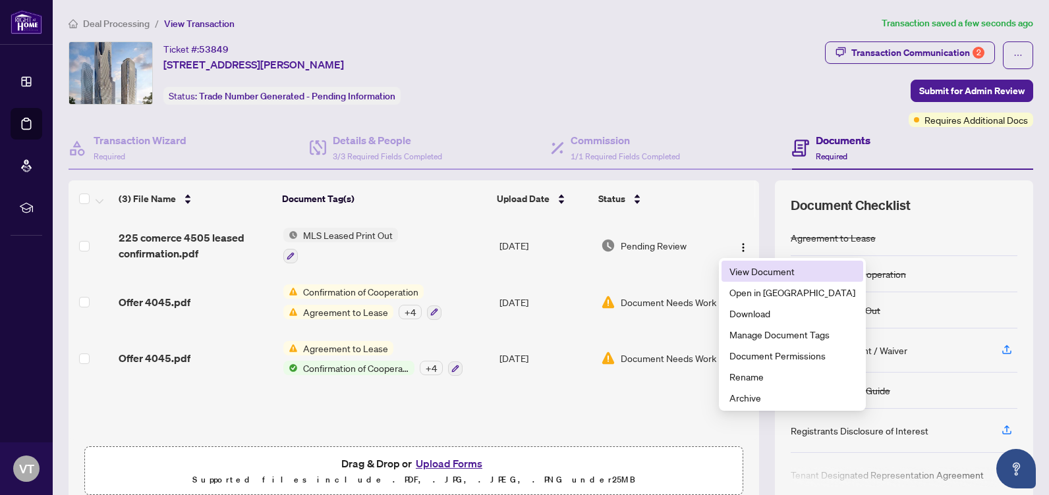
click at [770, 274] on span "View Document" at bounding box center [792, 271] width 126 height 14
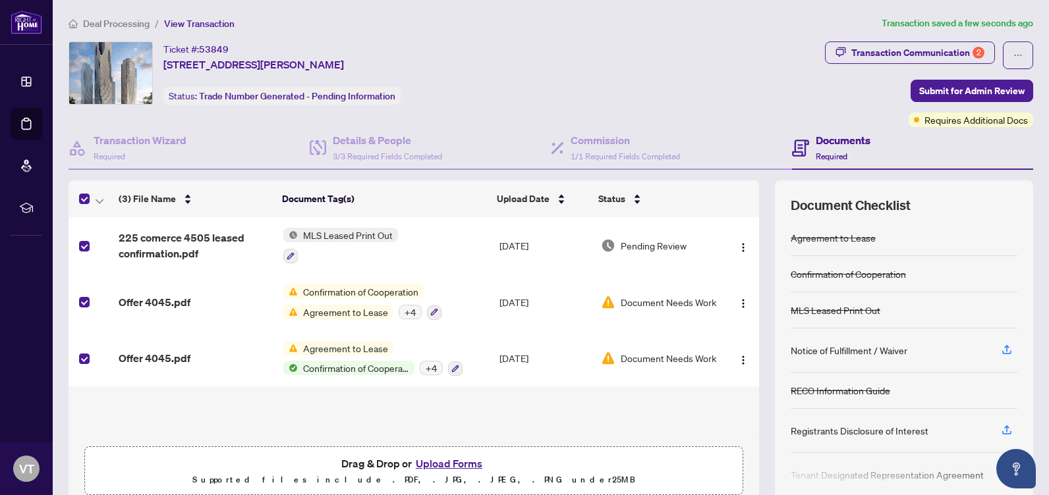
click at [907, 241] on div "Agreement to Lease" at bounding box center [904, 238] width 227 height 36
click at [922, 279] on div "Confirmation of Cooperation" at bounding box center [904, 274] width 227 height 36
click at [923, 308] on div "MLS Leased Print Out" at bounding box center [904, 311] width 227 height 36
click at [921, 351] on div "Notice of Fulfillment / Waiver" at bounding box center [904, 351] width 227 height 44
click at [925, 391] on div "RECO Information Guide" at bounding box center [904, 391] width 227 height 36
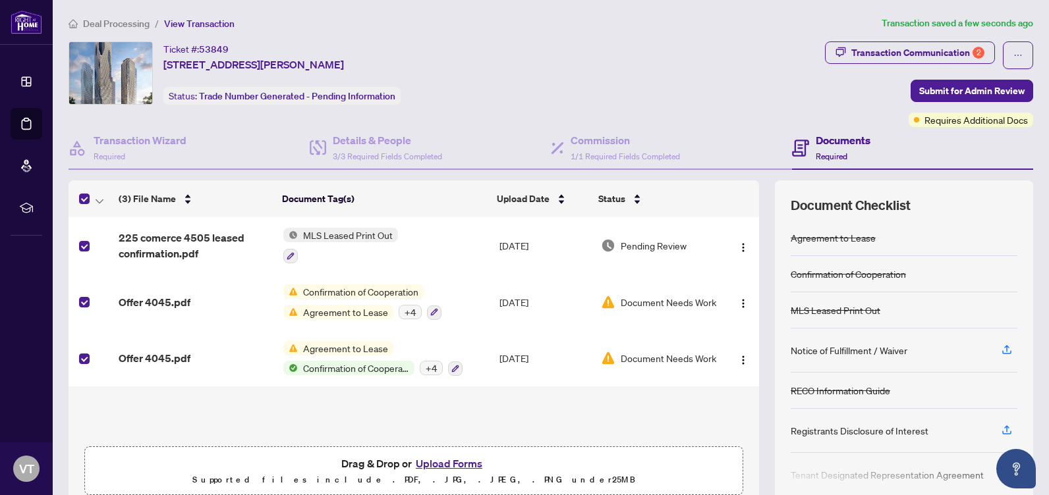
click at [930, 426] on div "Registrants Disclosure of Interest" at bounding box center [904, 431] width 227 height 44
click at [101, 199] on icon "button" at bounding box center [100, 201] width 8 height 5
click at [186, 401] on div "225 comerce 4505 leased confirmation.pdf MLS Leased Print Out [DATE] Pending Re…" at bounding box center [414, 328] width 690 height 223
click at [630, 194] on div "Status" at bounding box center [656, 199] width 116 height 14
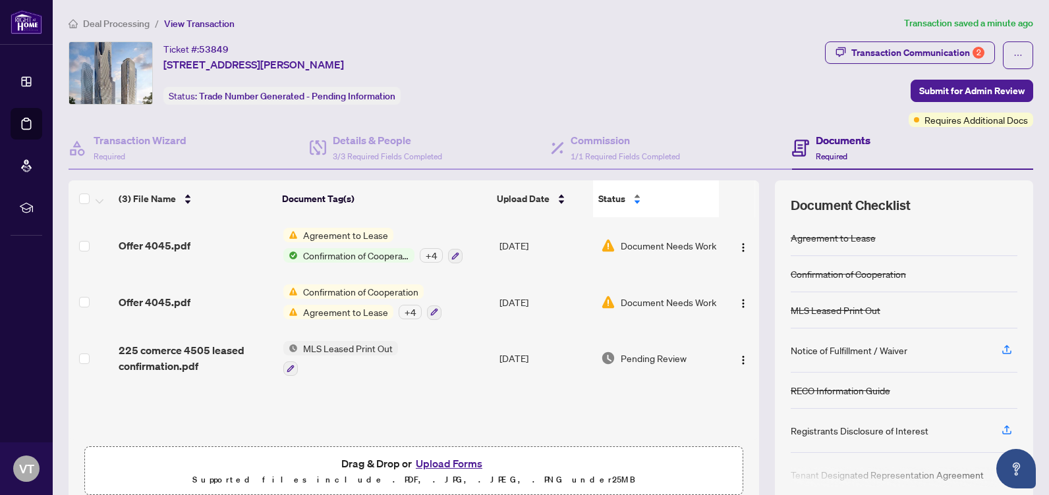
click at [627, 201] on div "Status" at bounding box center [656, 199] width 116 height 14
click at [628, 194] on div "Status" at bounding box center [656, 199] width 116 height 14
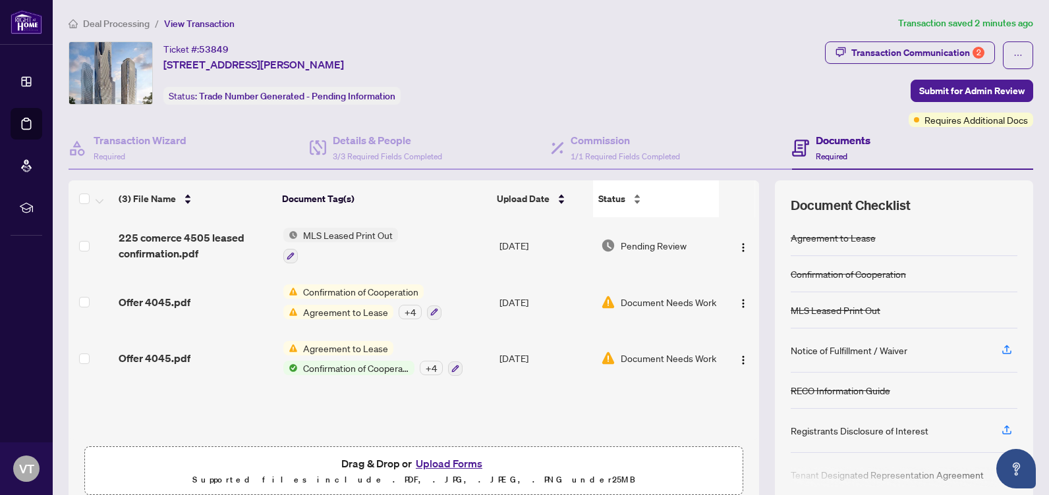
click at [628, 202] on div "Status" at bounding box center [656, 199] width 116 height 14
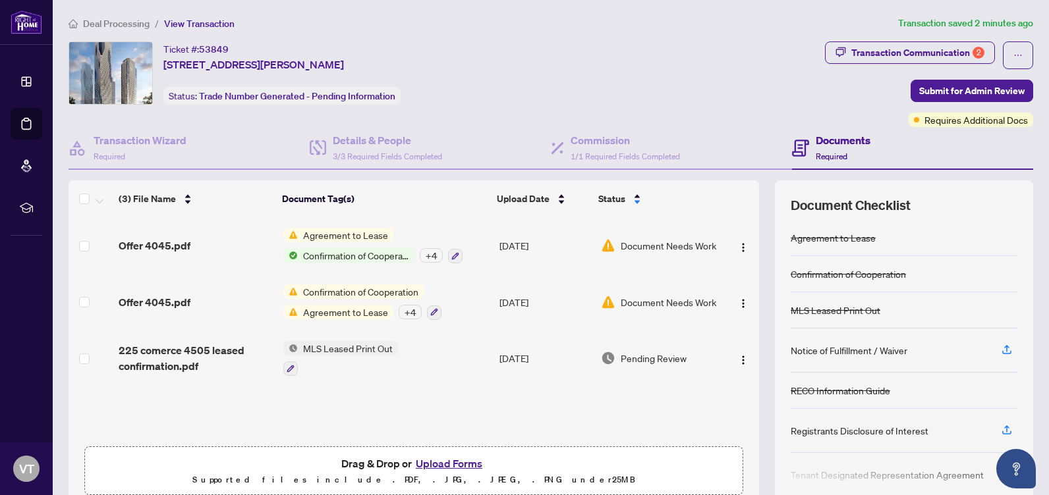
click at [661, 238] on span "Document Needs Work" at bounding box center [669, 245] width 96 height 14
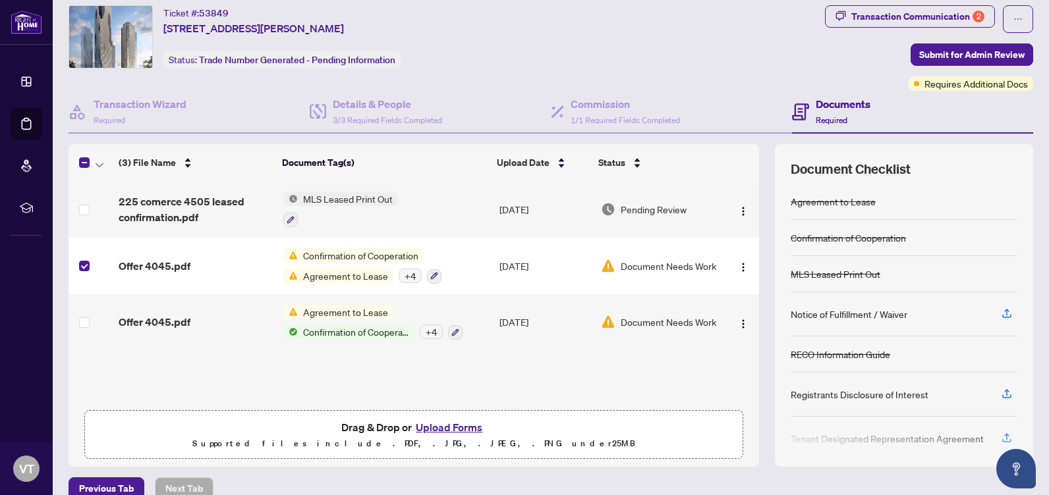
scroll to position [56, 0]
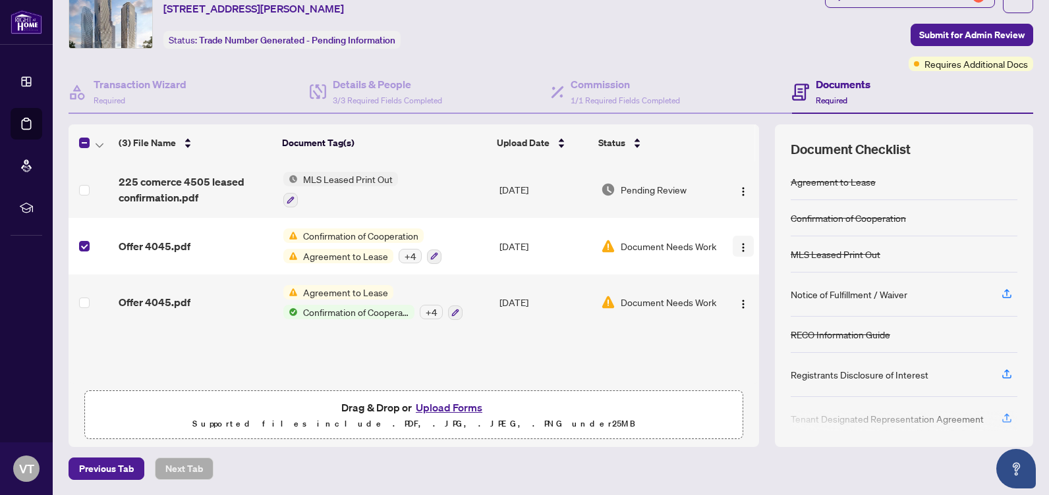
click at [738, 250] on img "button" at bounding box center [743, 247] width 11 height 11
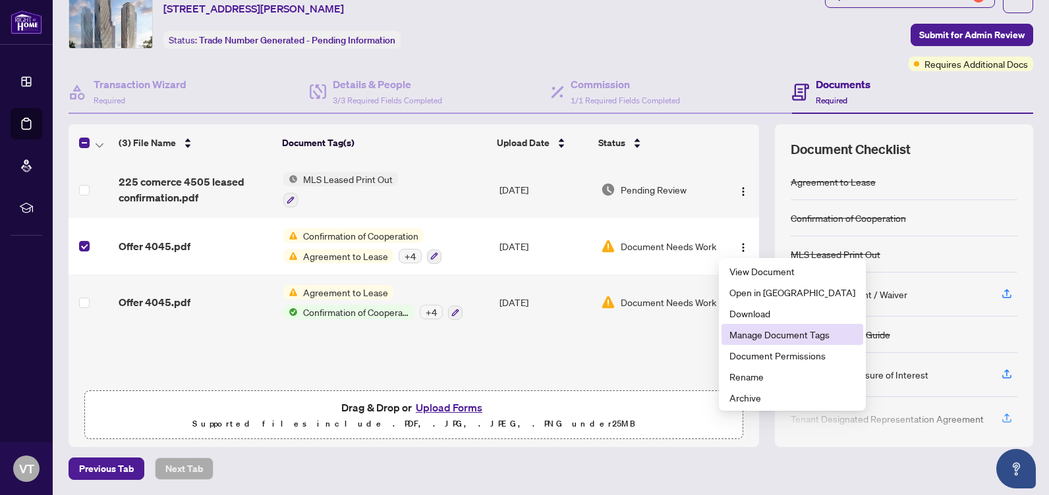
click at [822, 340] on span "Manage Document Tags" at bounding box center [792, 334] width 126 height 14
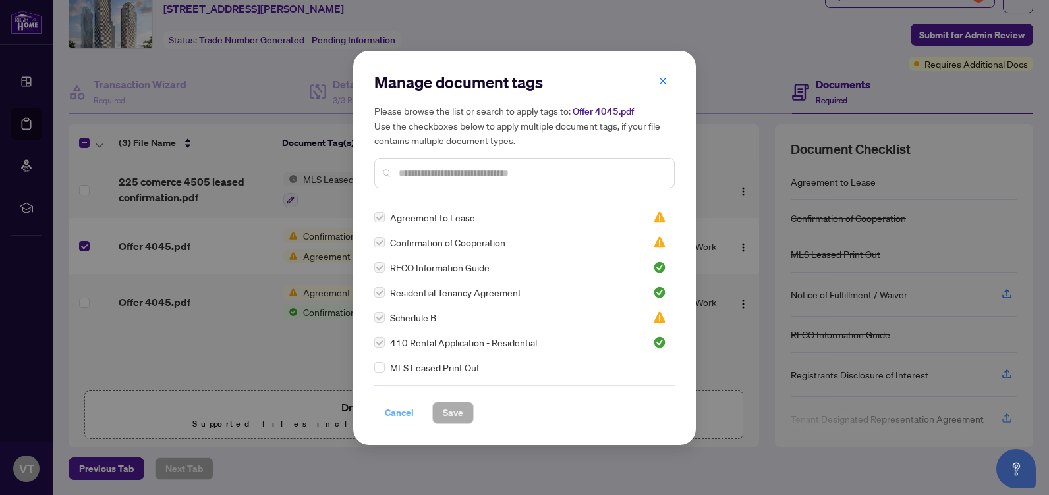
click at [405, 411] on span "Cancel" at bounding box center [399, 413] width 29 height 21
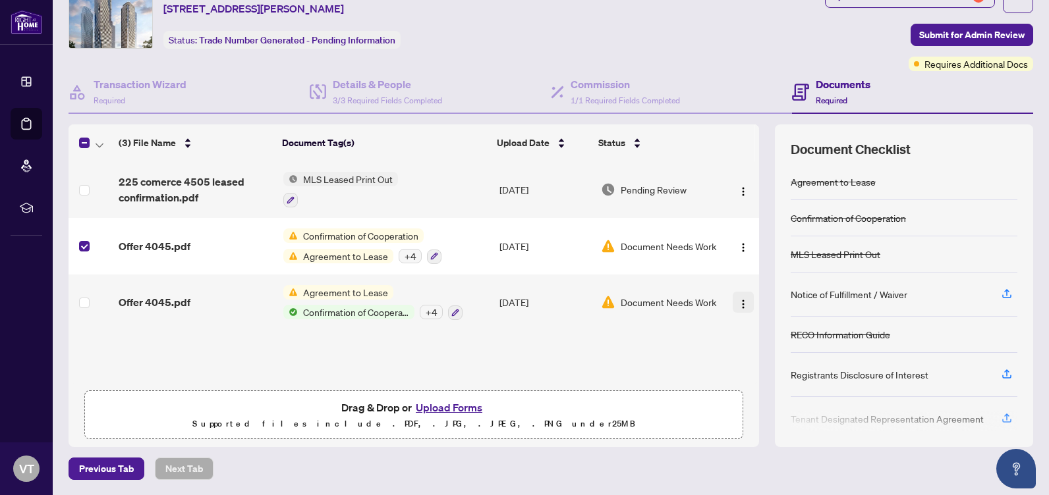
click at [738, 303] on img "button" at bounding box center [743, 304] width 11 height 11
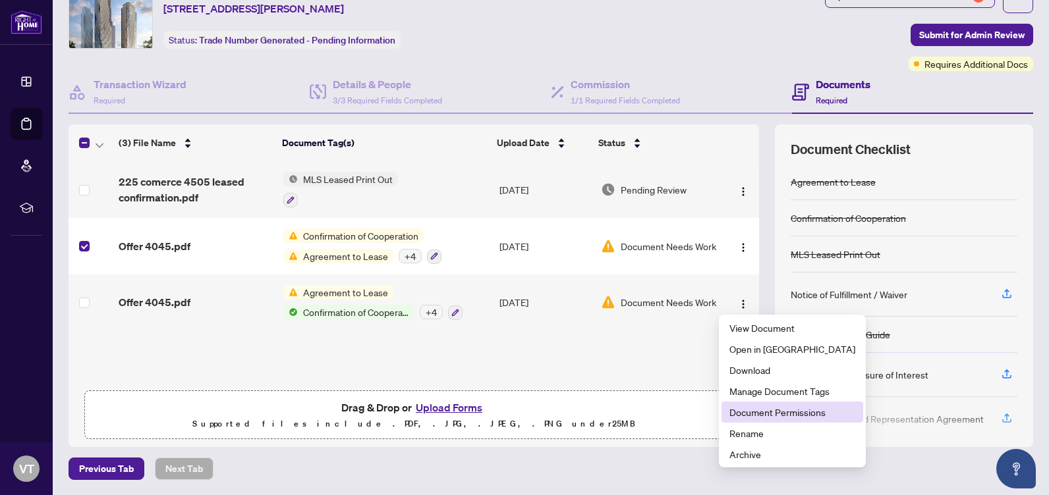
click at [811, 415] on span "Document Permissions" at bounding box center [792, 412] width 126 height 14
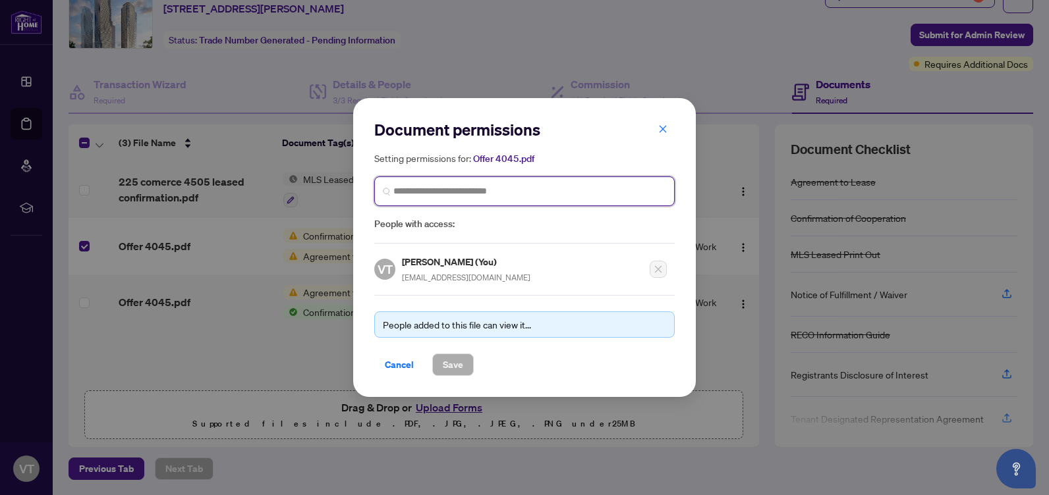
click at [507, 190] on input "search" at bounding box center [529, 191] width 273 height 14
click at [661, 132] on icon "close" at bounding box center [662, 129] width 9 height 9
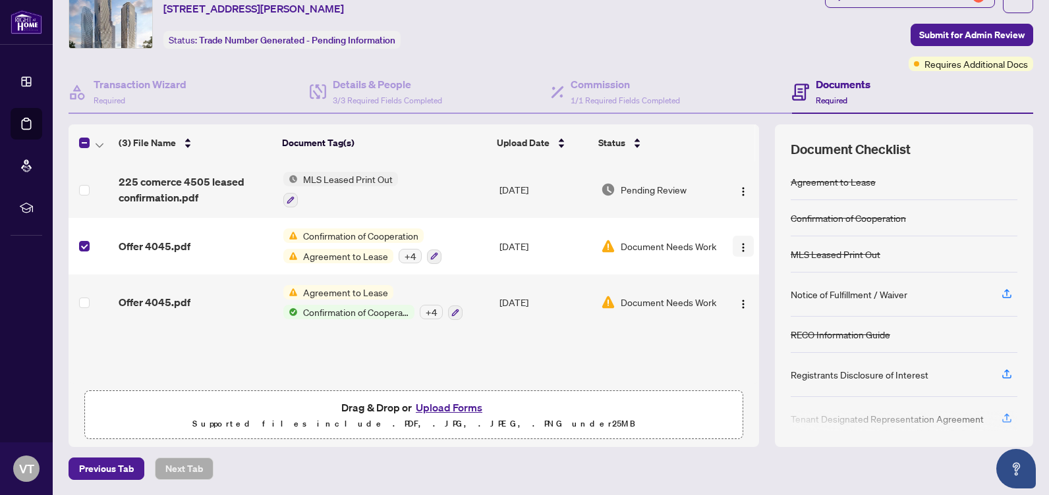
click at [738, 246] on img "button" at bounding box center [743, 247] width 11 height 11
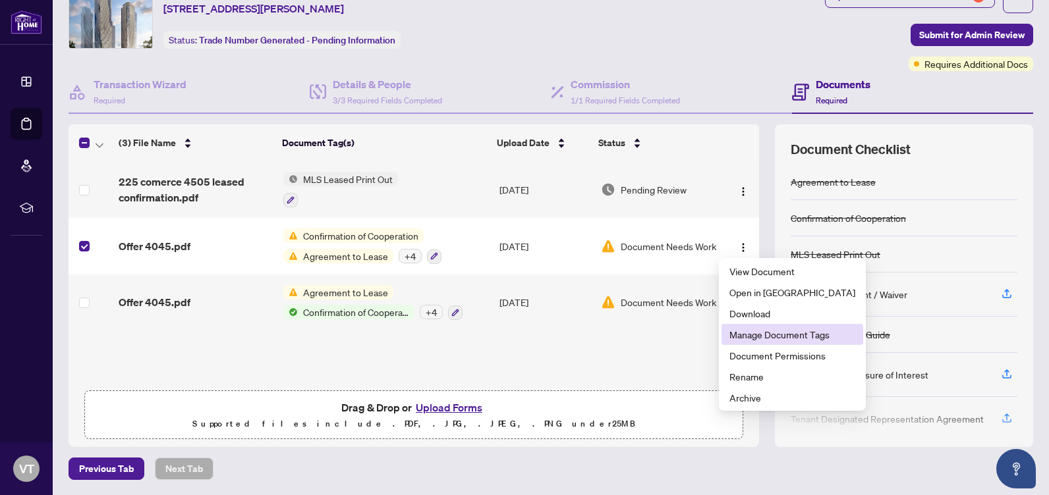
click at [793, 337] on span "Manage Document Tags" at bounding box center [792, 334] width 126 height 14
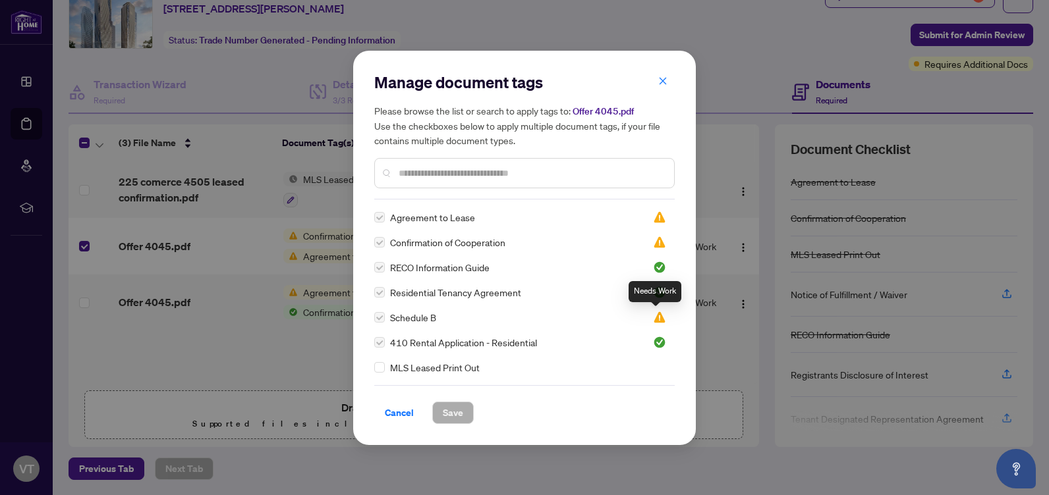
click at [656, 318] on img at bounding box center [659, 317] width 13 height 13
click at [656, 320] on img at bounding box center [659, 317] width 13 height 13
click at [653, 240] on img at bounding box center [659, 242] width 13 height 13
click at [613, 218] on div "Agreement to Lease" at bounding box center [505, 217] width 263 height 14
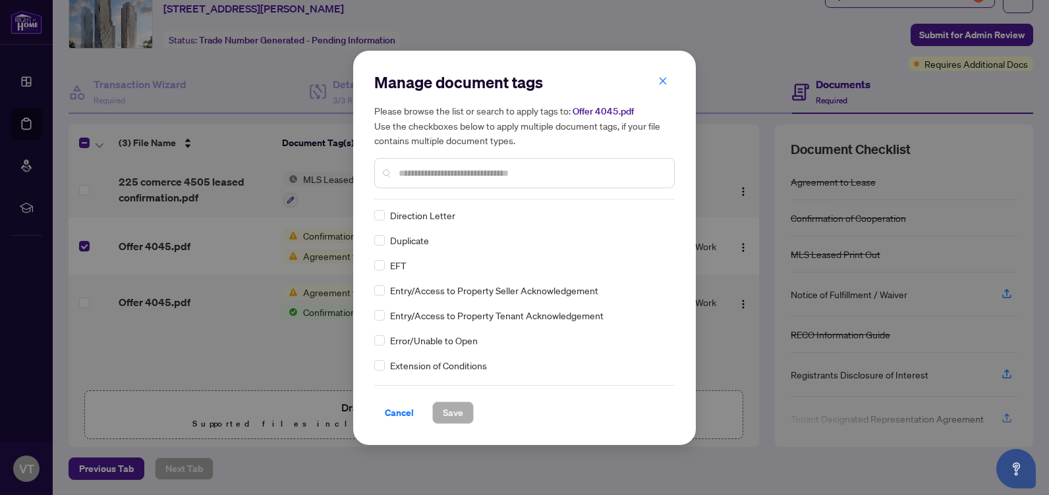
scroll to position [0, 0]
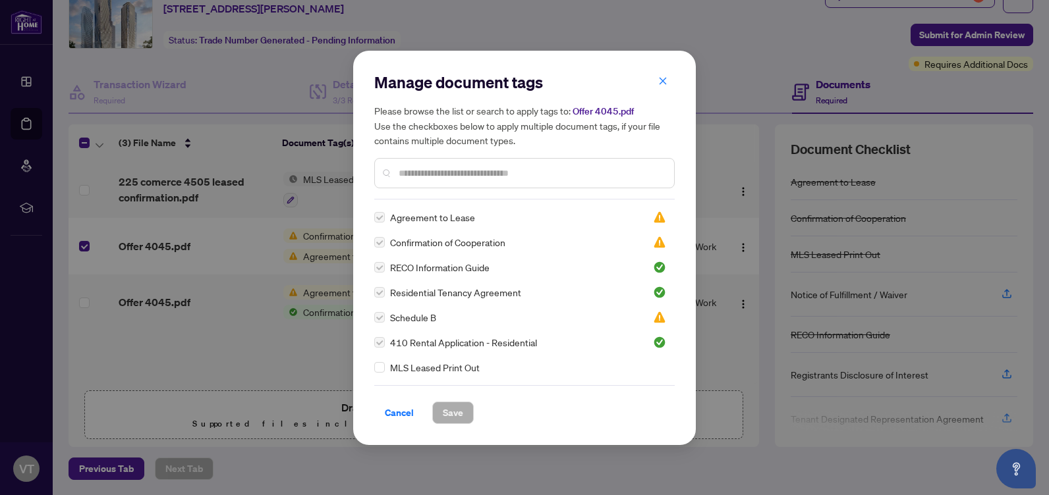
click at [662, 80] on icon "close" at bounding box center [662, 80] width 9 height 9
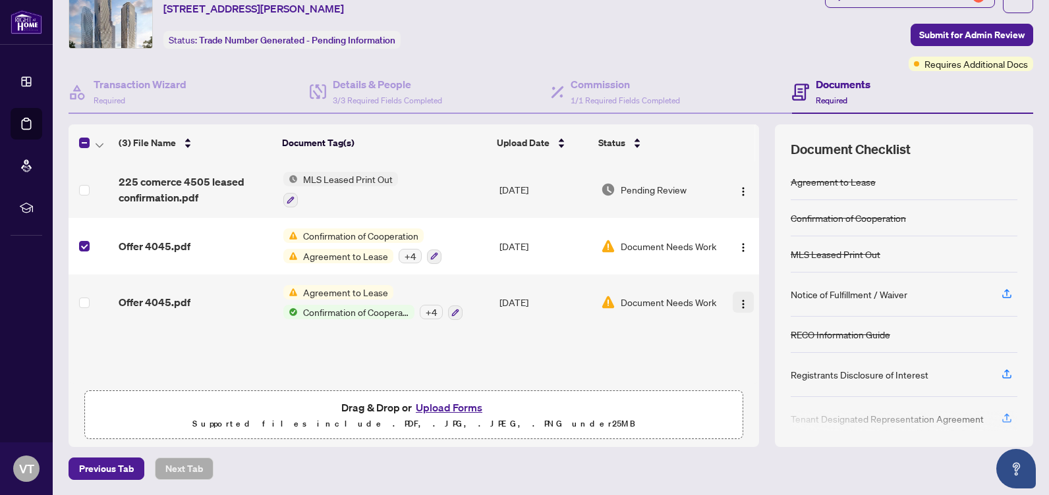
click at [738, 304] on img "button" at bounding box center [743, 304] width 11 height 11
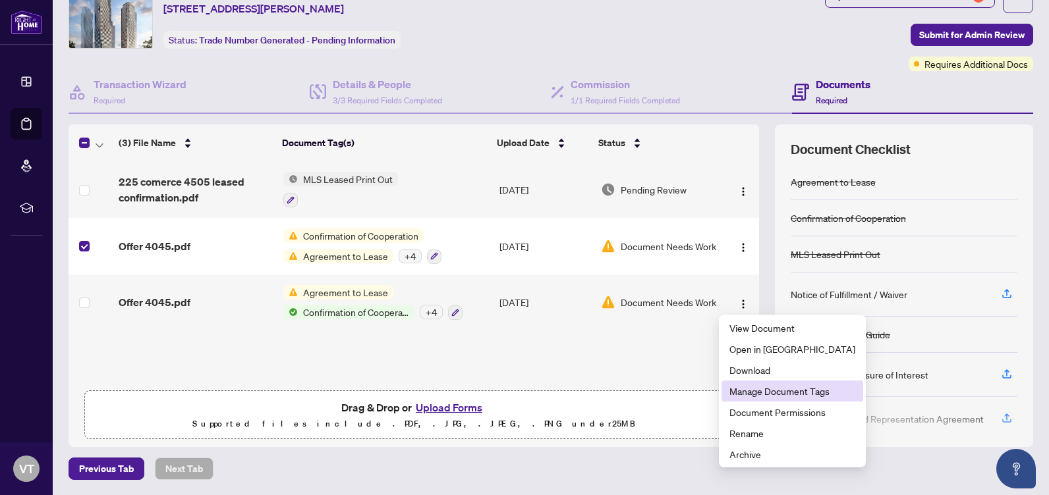
click at [771, 393] on span "Manage Document Tags" at bounding box center [792, 391] width 126 height 14
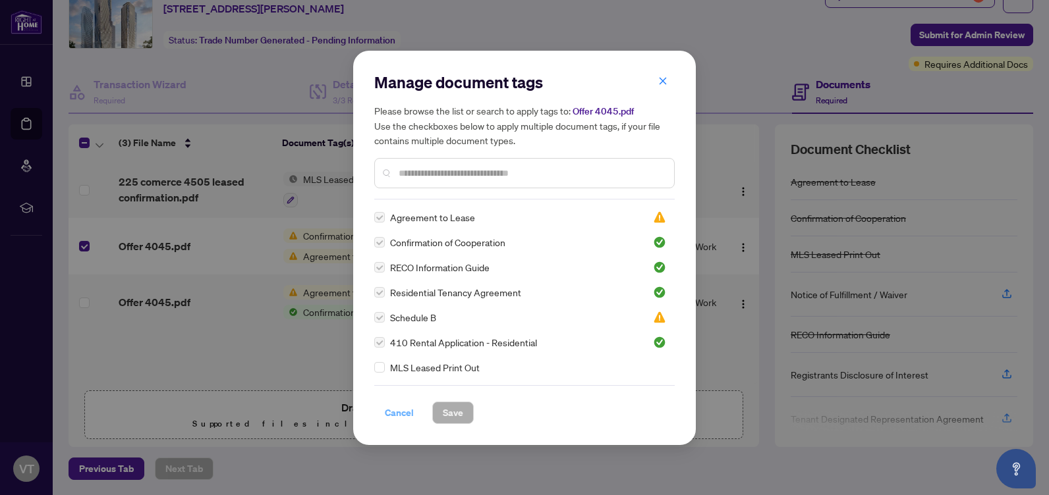
click at [398, 409] on span "Cancel" at bounding box center [399, 413] width 29 height 21
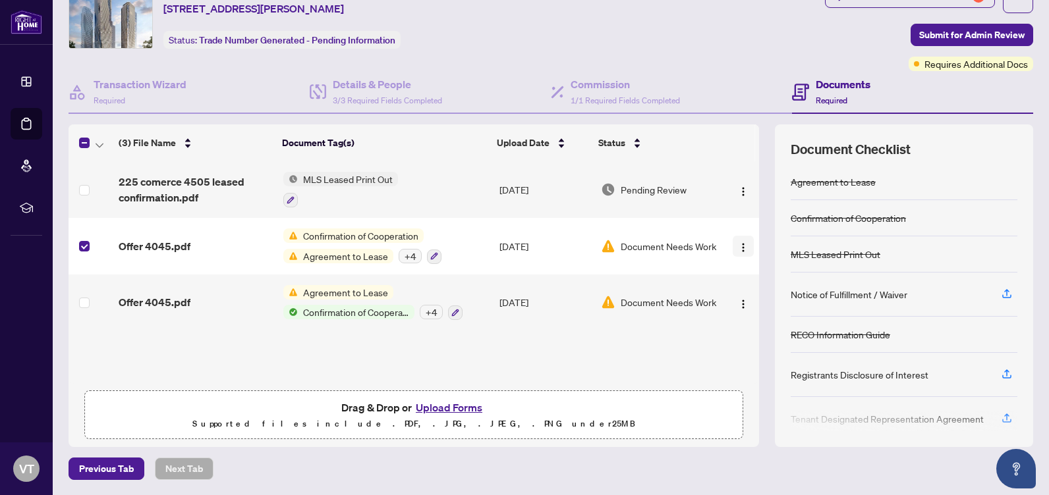
click at [738, 244] on img "button" at bounding box center [743, 247] width 11 height 11
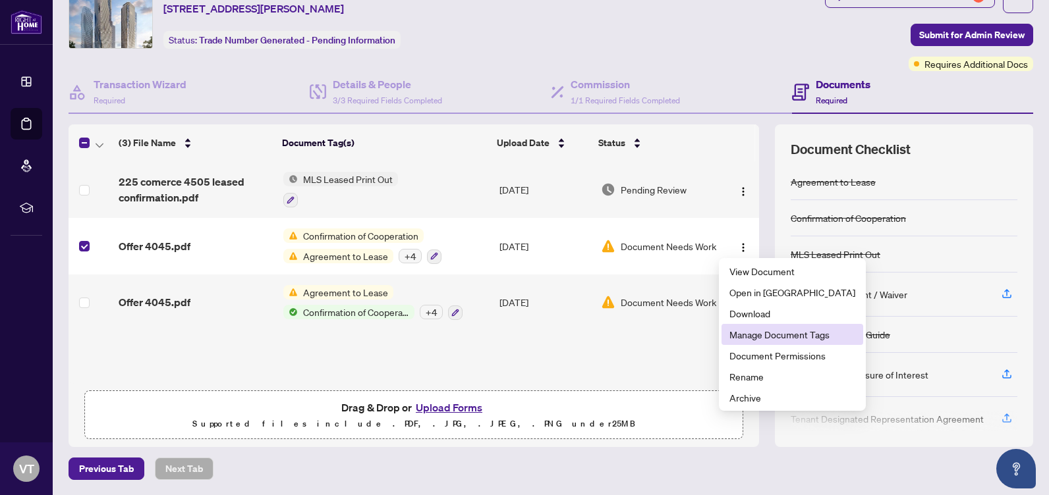
click at [758, 338] on span "Manage Document Tags" at bounding box center [792, 334] width 126 height 14
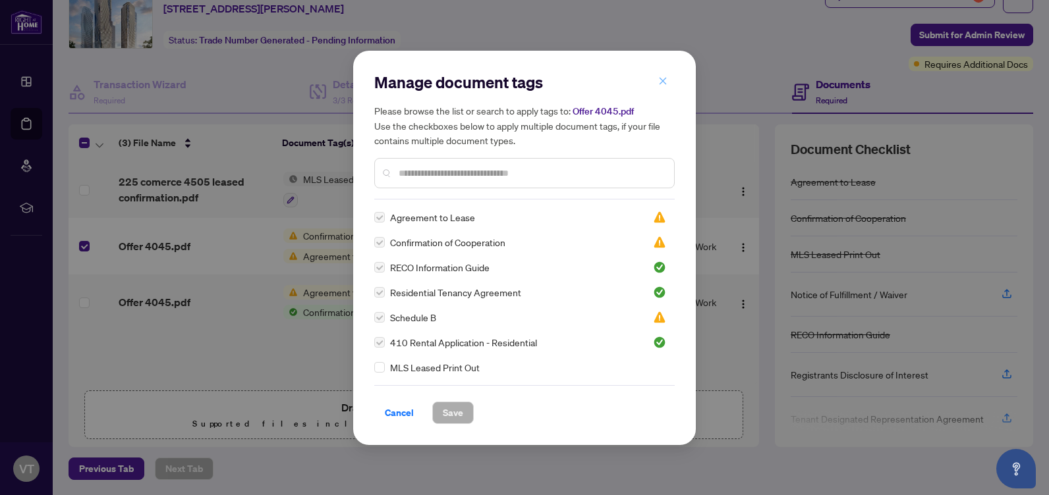
click at [665, 84] on icon "close" at bounding box center [662, 80] width 9 height 9
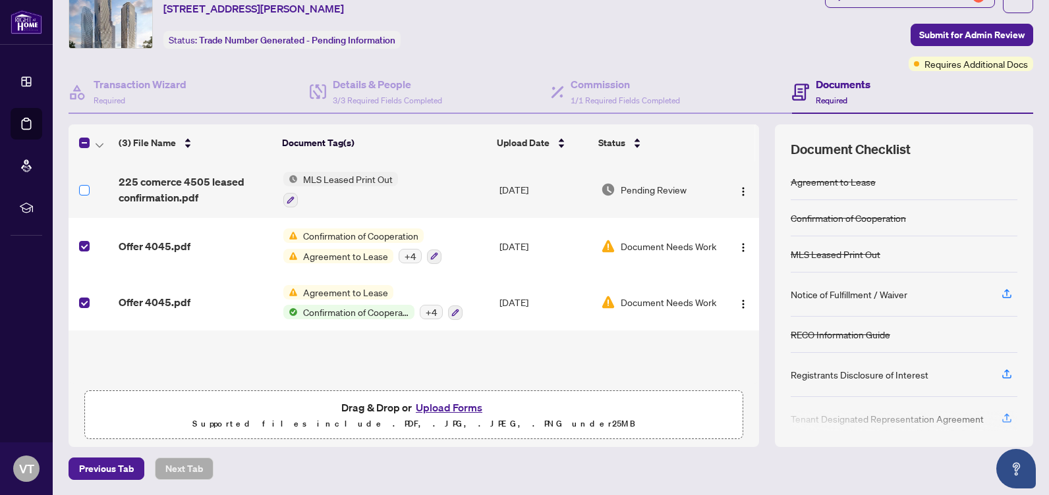
click at [80, 196] on label at bounding box center [84, 190] width 11 height 14
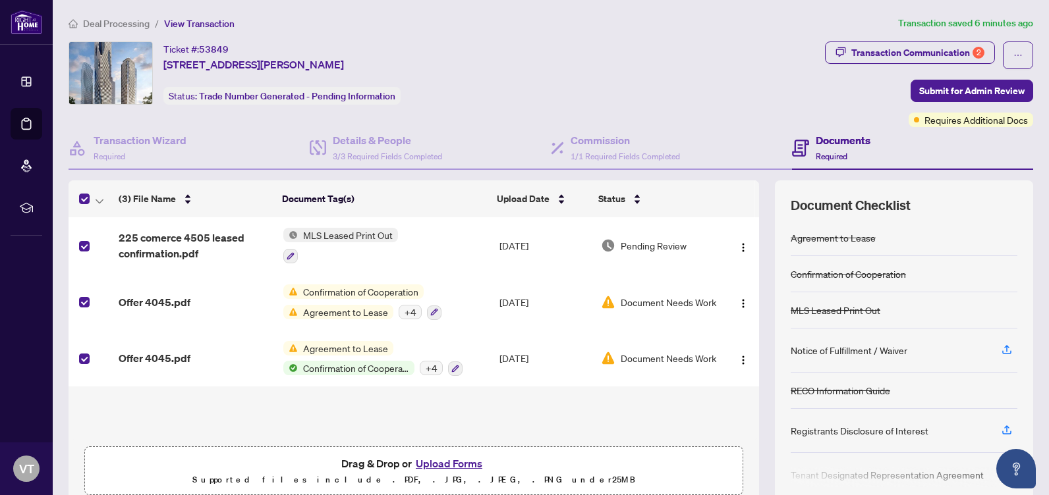
click at [839, 140] on h4 "Documents" at bounding box center [843, 140] width 55 height 16
click at [978, 147] on div "Documents Required" at bounding box center [912, 148] width 241 height 43
click at [404, 310] on div "+ 4" at bounding box center [410, 312] width 23 height 14
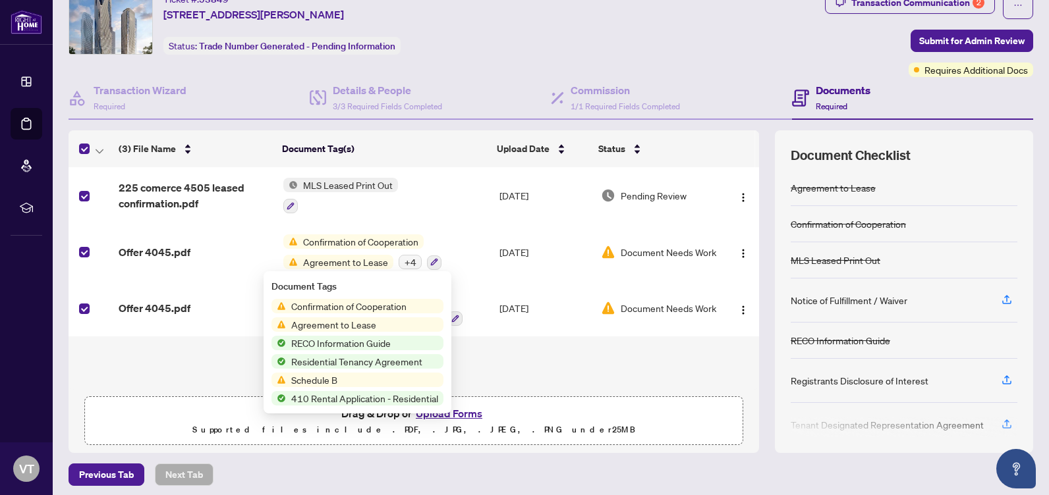
scroll to position [56, 0]
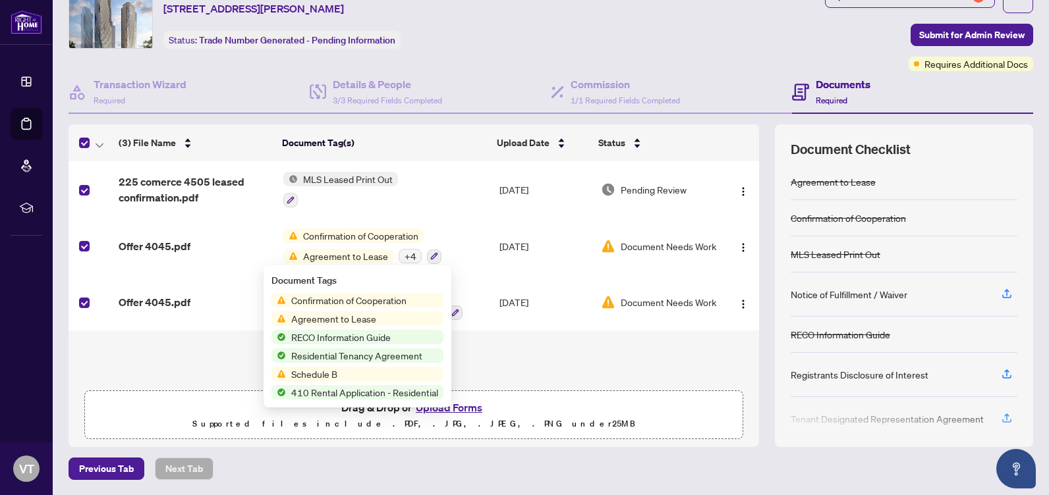
click at [385, 302] on span "Confirmation of Cooperation" at bounding box center [349, 300] width 126 height 14
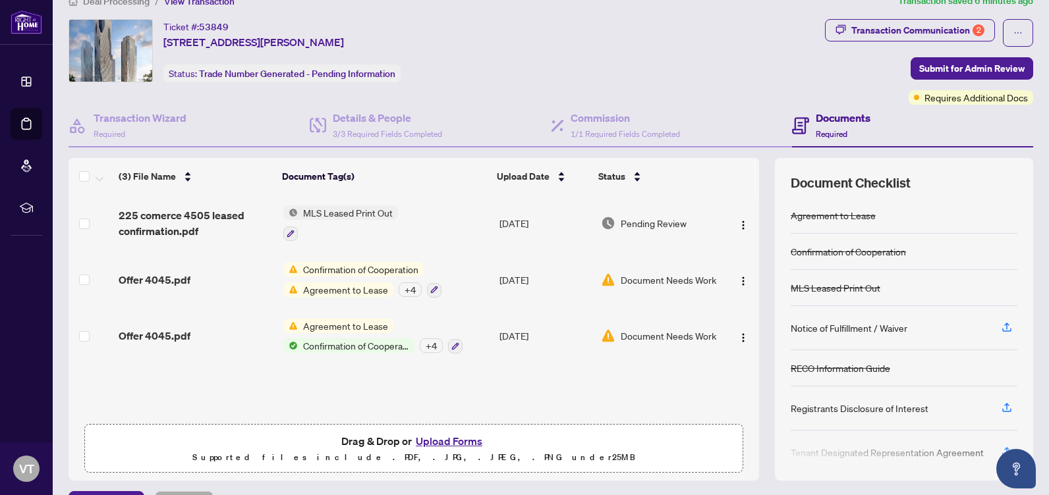
scroll to position [56, 0]
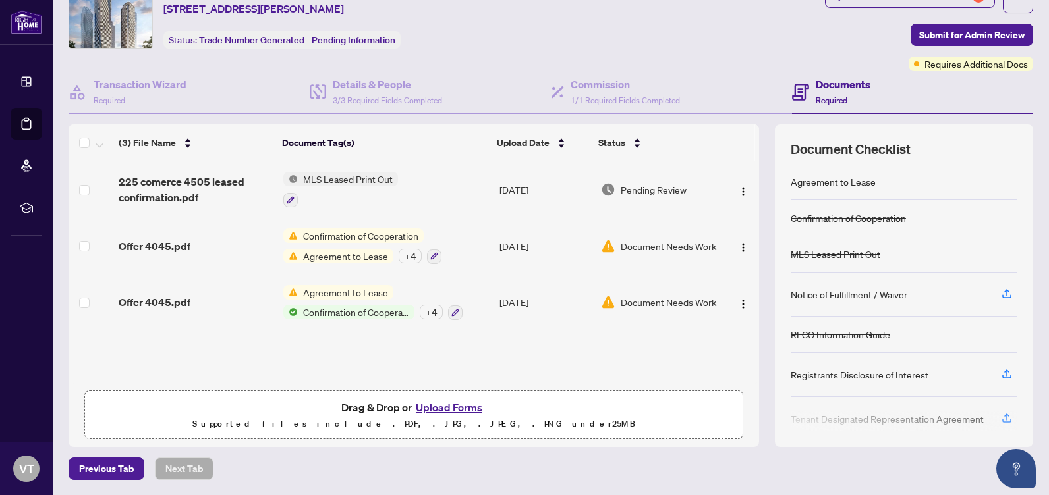
click at [445, 410] on button "Upload Forms" at bounding box center [449, 407] width 74 height 17
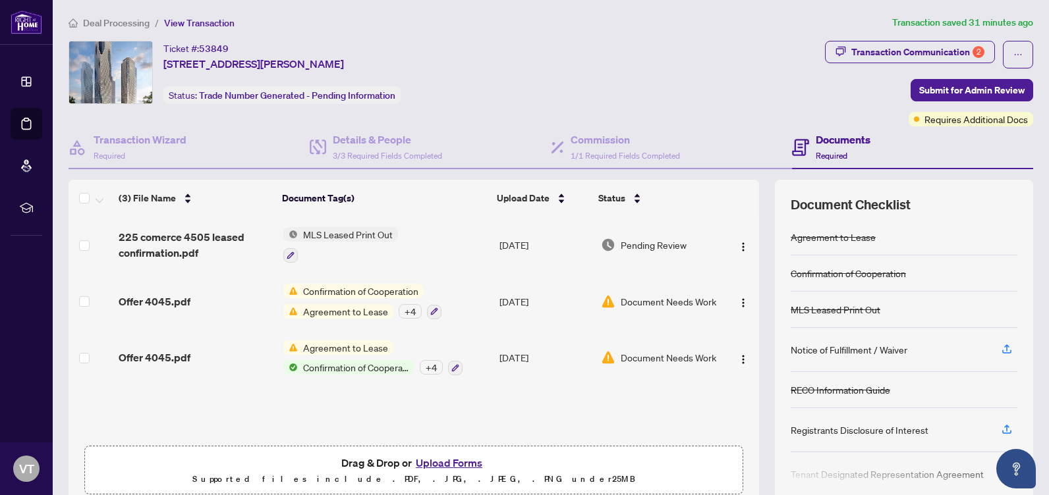
scroll to position [0, 0]
click at [936, 54] on div "Transaction Communication 2" at bounding box center [917, 52] width 133 height 21
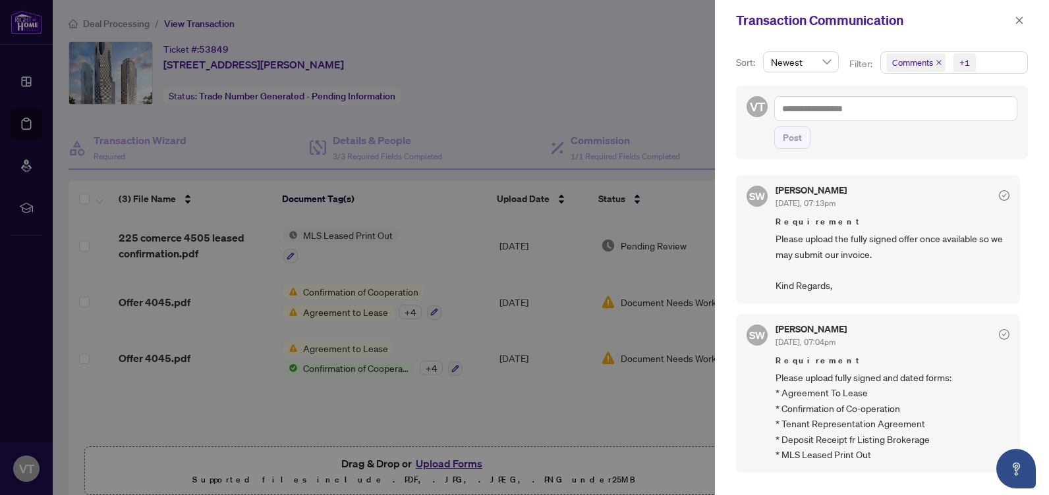
click at [658, 432] on div at bounding box center [524, 247] width 1049 height 495
click at [680, 477] on div at bounding box center [524, 247] width 1049 height 495
click at [1022, 26] on span "button" at bounding box center [1019, 20] width 9 height 21
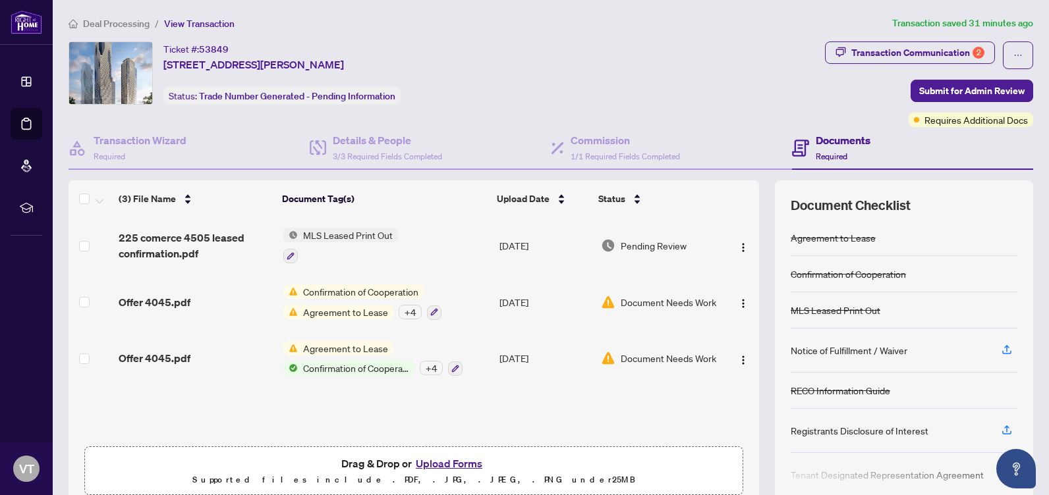
click at [439, 466] on button "Upload Forms" at bounding box center [449, 463] width 74 height 17
click at [429, 466] on button "Upload Forms" at bounding box center [449, 463] width 74 height 17
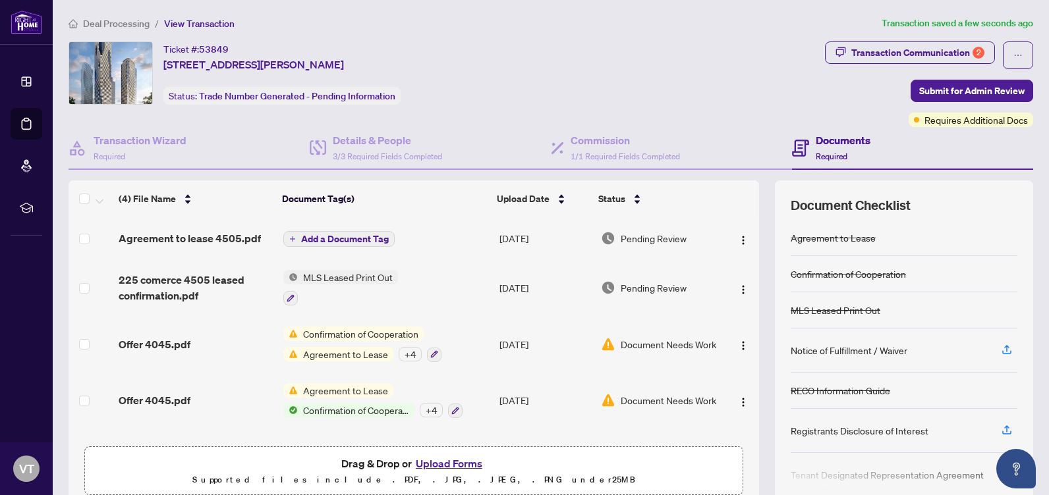
click at [356, 244] on button "Add a Document Tag" at bounding box center [338, 239] width 111 height 16
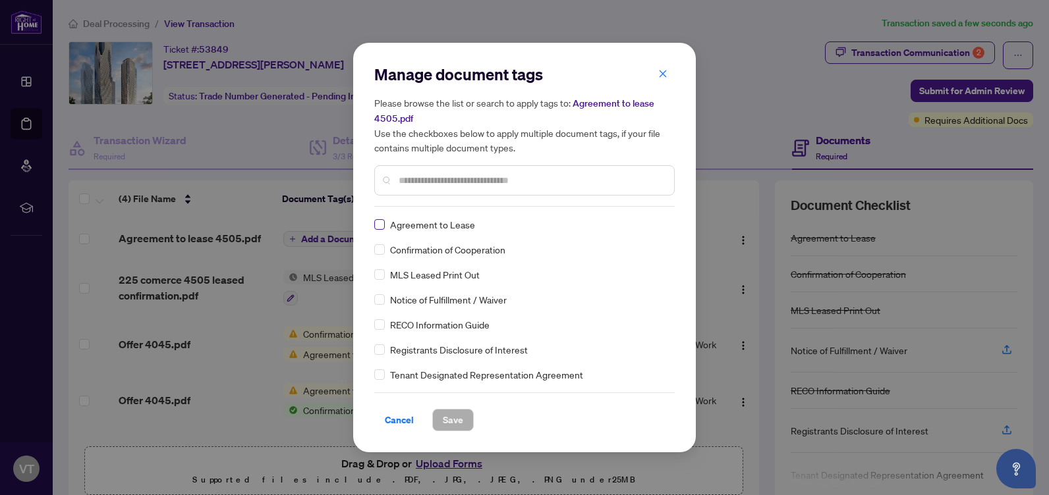
click at [383, 230] on label at bounding box center [379, 224] width 11 height 14
click at [462, 432] on div "Manage document tags Please browse the list or search to apply tags to: Agreeme…" at bounding box center [524, 248] width 343 height 410
click at [452, 429] on span "Save" at bounding box center [453, 420] width 20 height 21
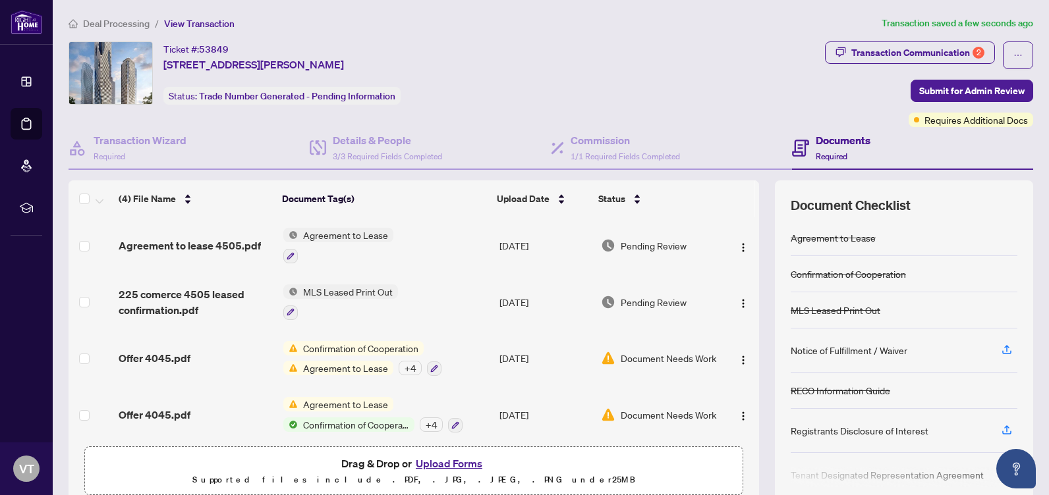
click at [436, 466] on button "Upload Forms" at bounding box center [449, 463] width 74 height 17
click at [445, 467] on button "Upload Forms" at bounding box center [449, 463] width 74 height 17
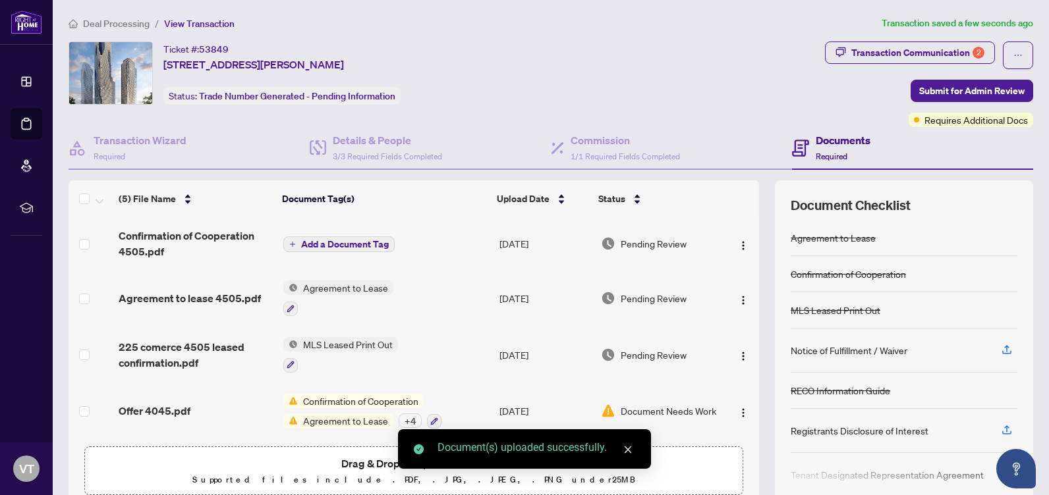
click at [346, 248] on span "Add a Document Tag" at bounding box center [345, 244] width 88 height 9
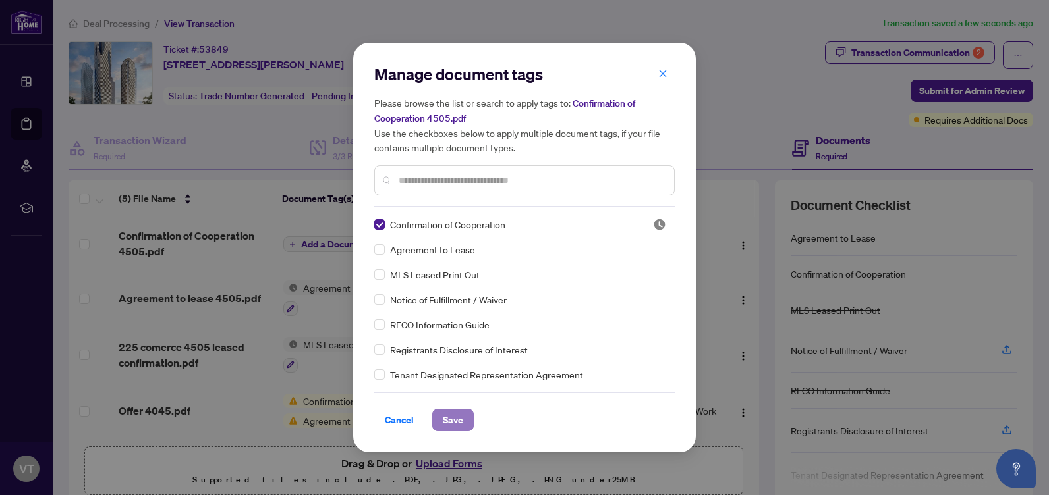
click at [449, 428] on span "Save" at bounding box center [453, 420] width 20 height 21
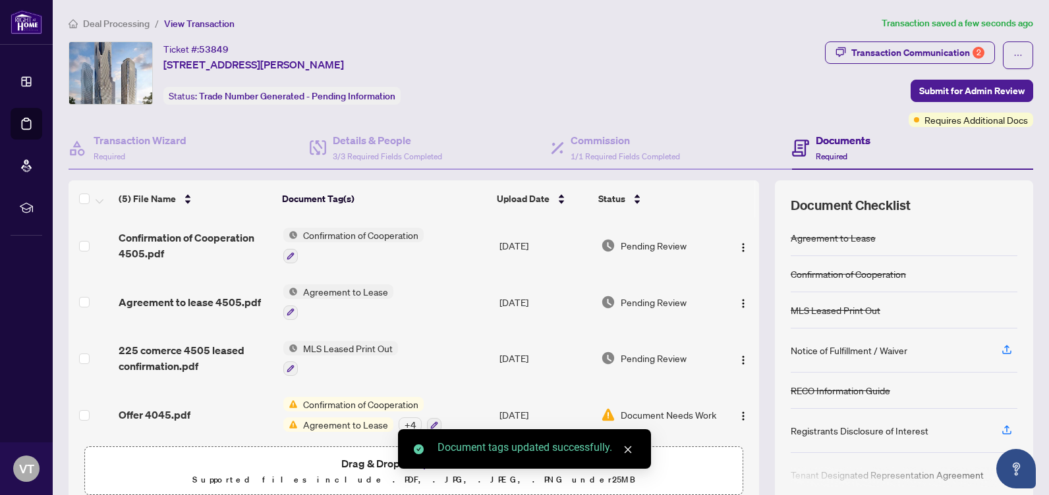
click at [630, 456] on link "Close" at bounding box center [628, 450] width 14 height 14
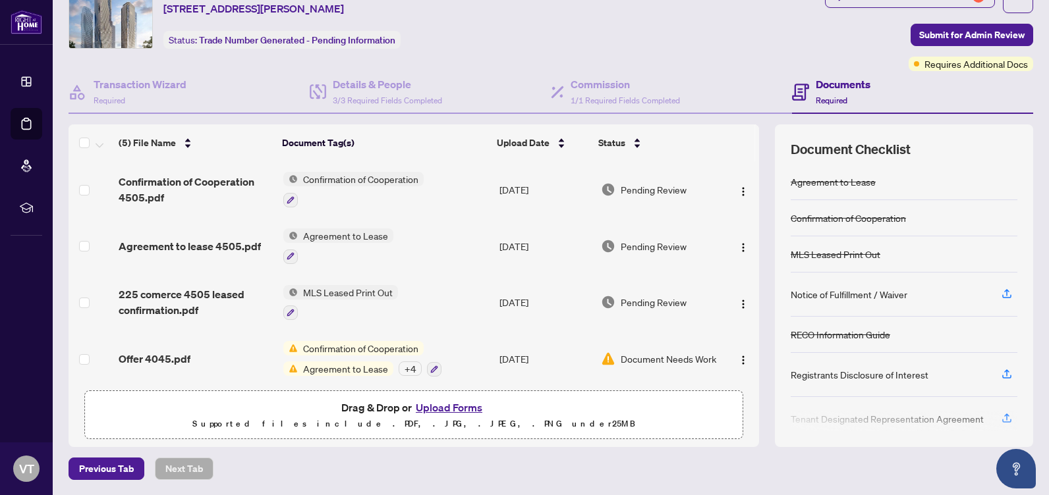
click at [441, 410] on button "Upload Forms" at bounding box center [449, 407] width 74 height 17
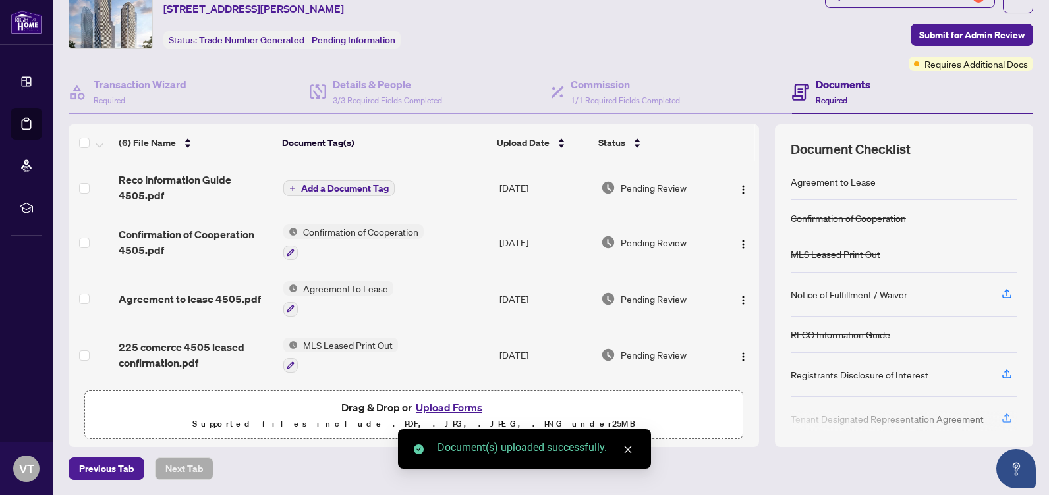
click at [361, 191] on span "Add a Document Tag" at bounding box center [345, 188] width 88 height 9
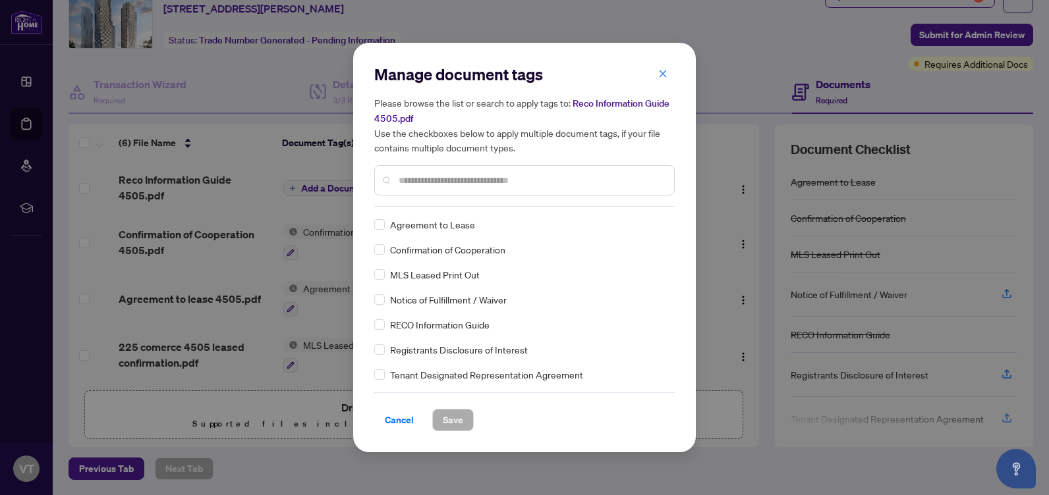
click at [432, 334] on div "Agreement to Lease Confirmation of Cooperation MLS Leased Print Out Notice of F…" at bounding box center [524, 299] width 300 height 165
click at [454, 426] on span "Save" at bounding box center [453, 420] width 20 height 21
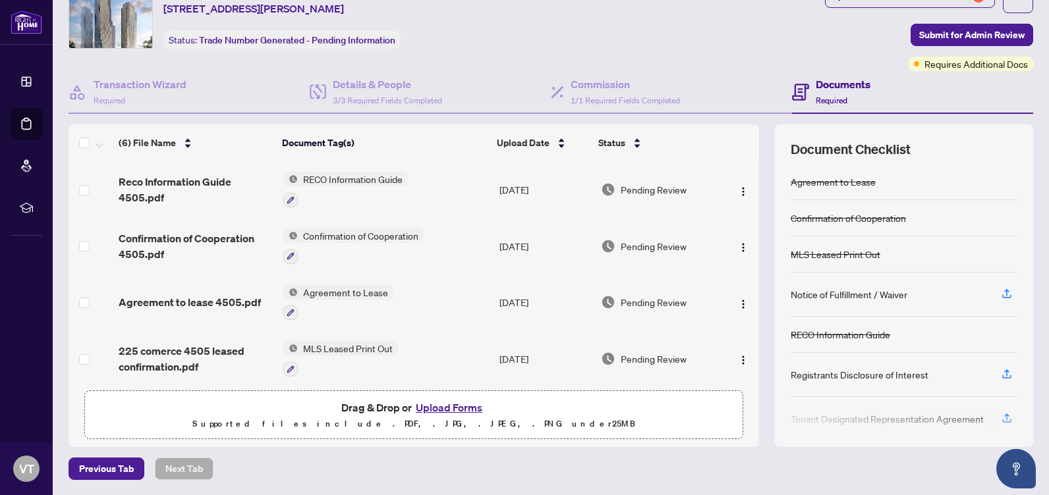
click at [447, 413] on button "Upload Forms" at bounding box center [449, 407] width 74 height 17
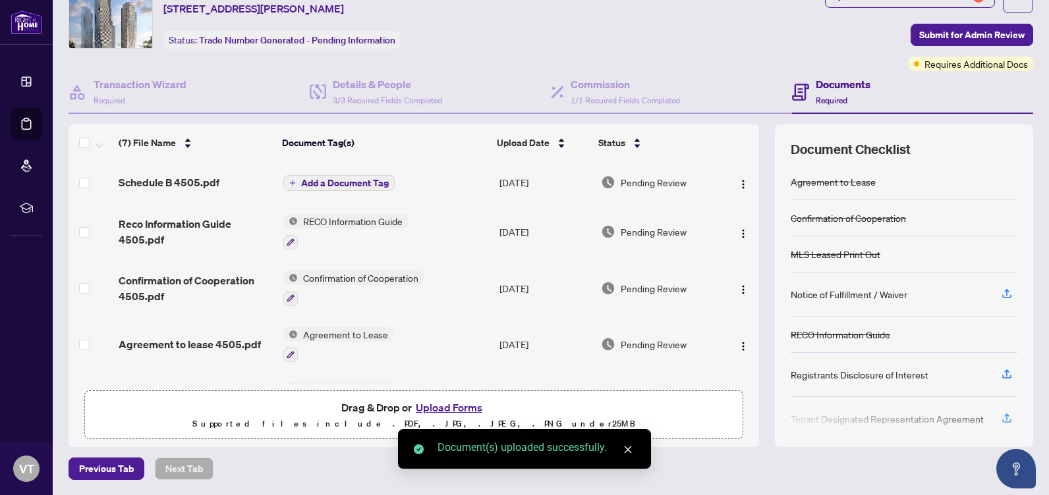
click at [340, 189] on button "Add a Document Tag" at bounding box center [338, 183] width 111 height 16
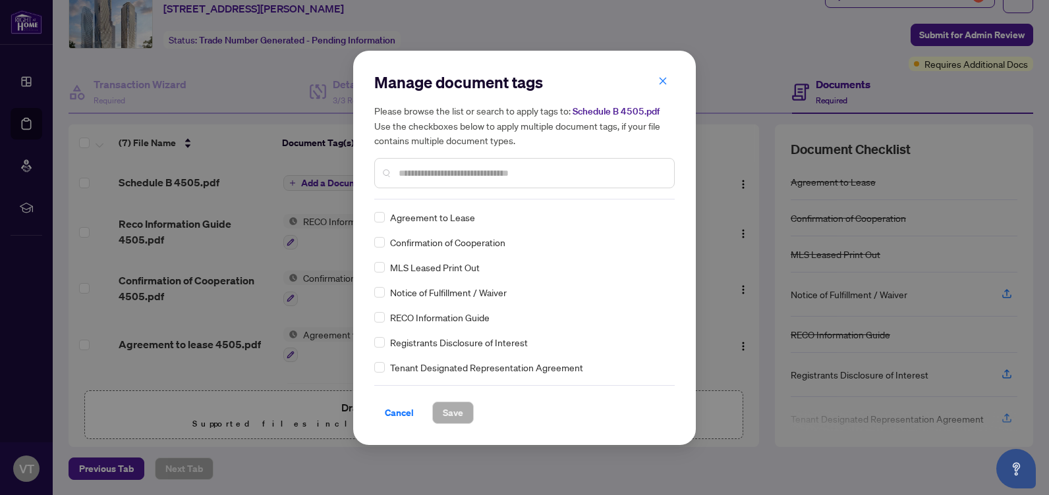
click at [428, 177] on input "text" at bounding box center [531, 173] width 265 height 14
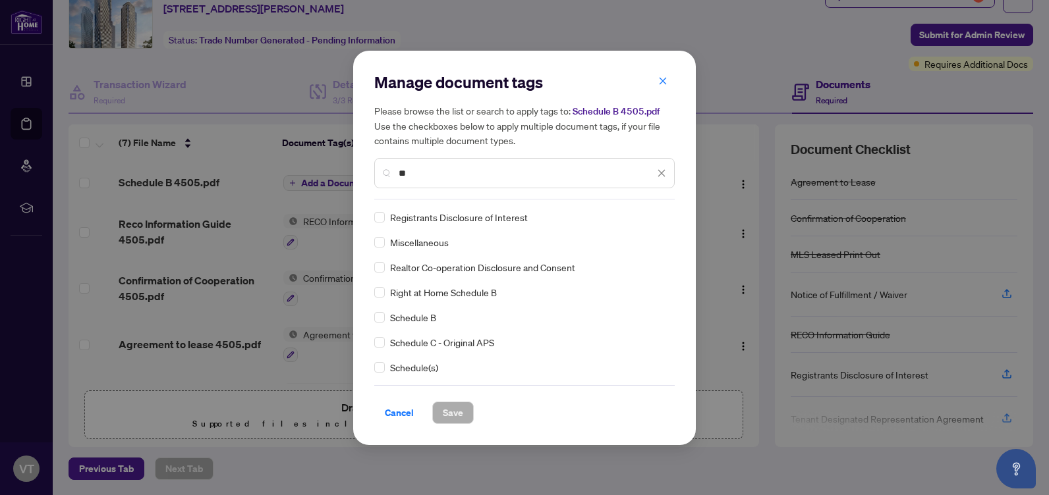
type input "**"
click at [381, 324] on div "Registrants Disclosure of Interest Miscellaneous Realtor Co-operation Disclosur…" at bounding box center [524, 292] width 300 height 165
click at [393, 323] on span "Schedule B" at bounding box center [413, 317] width 46 height 14
click at [381, 323] on label at bounding box center [379, 317] width 11 height 14
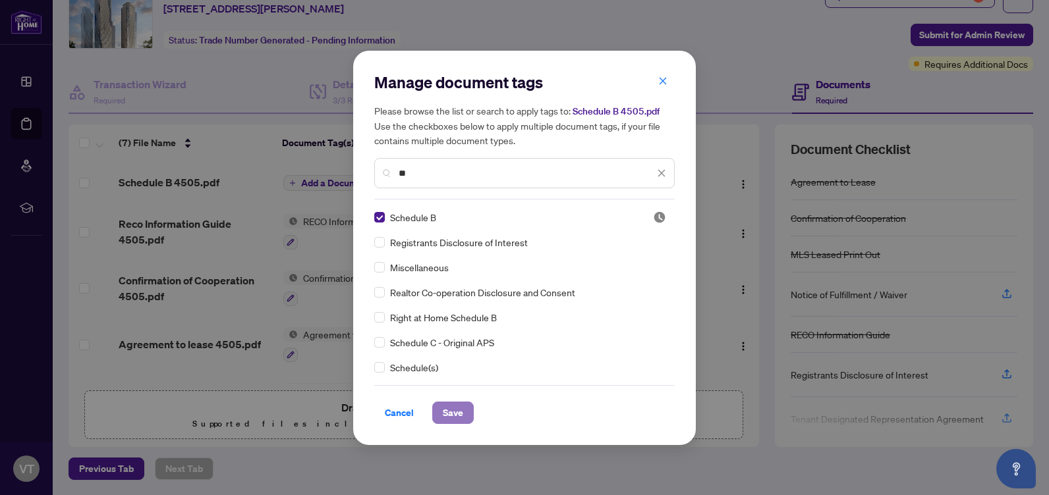
click at [463, 420] on button "Save" at bounding box center [453, 413] width 42 height 22
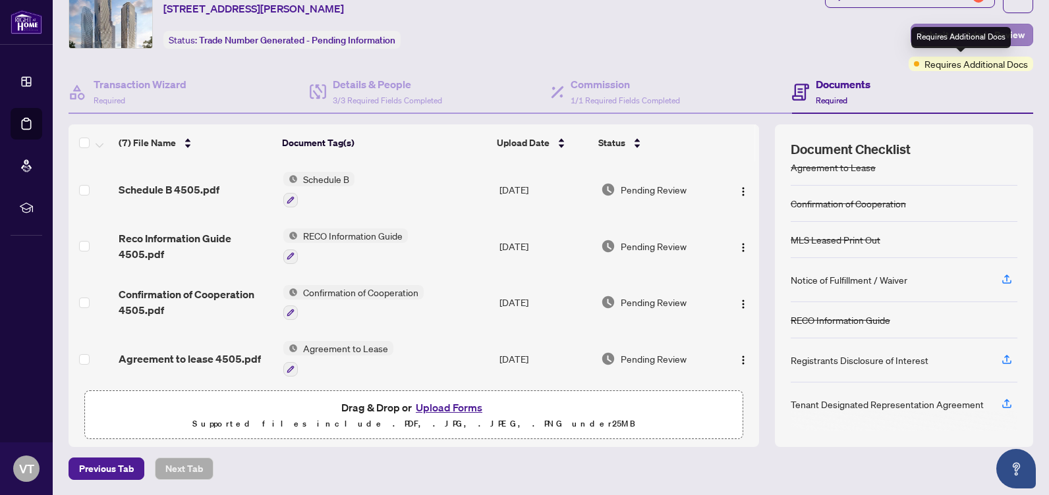
drag, startPoint x: 972, startPoint y: 39, endPoint x: 905, endPoint y: 42, distance: 67.3
click at [940, 52] on body "Dashboard Deal Processing Mortgage Referrals rLearning VT [PERSON_NAME] [EMAIL_…" at bounding box center [524, 247] width 1049 height 495
click at [910, 42] on button "Submit for Admin Review" at bounding box center [971, 35] width 123 height 22
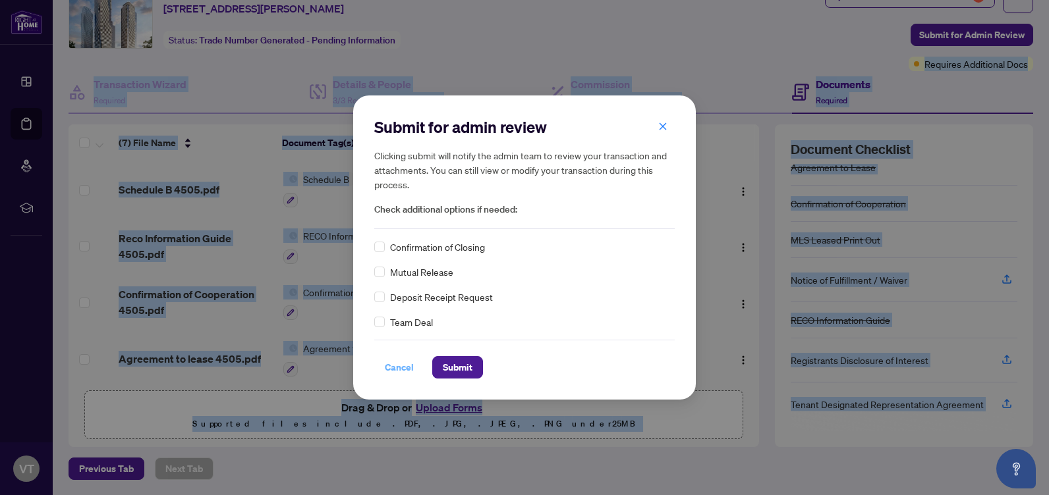
click at [405, 373] on span "Cancel" at bounding box center [399, 367] width 29 height 21
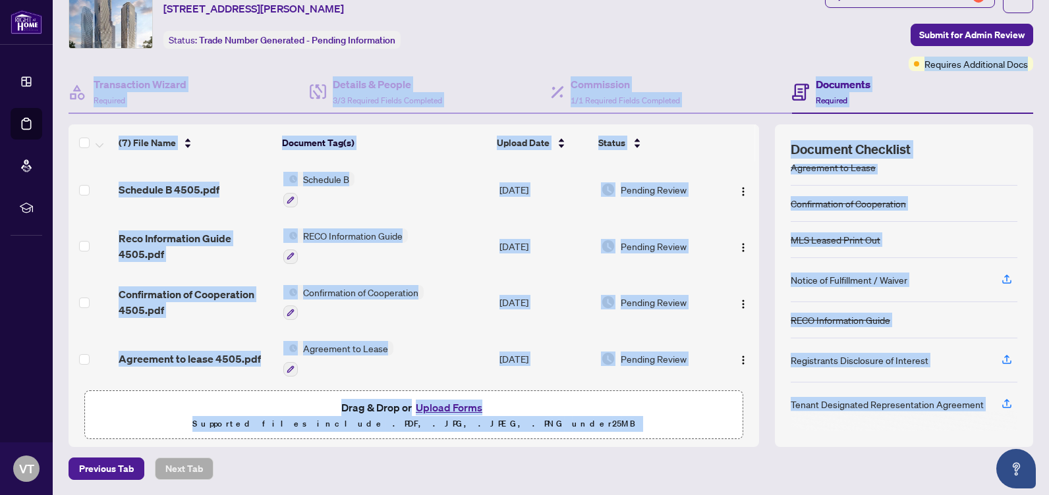
click at [584, 422] on p "Supported files include .PDF, .JPG, .JPEG, .PNG under 25 MB" at bounding box center [414, 424] width 642 height 16
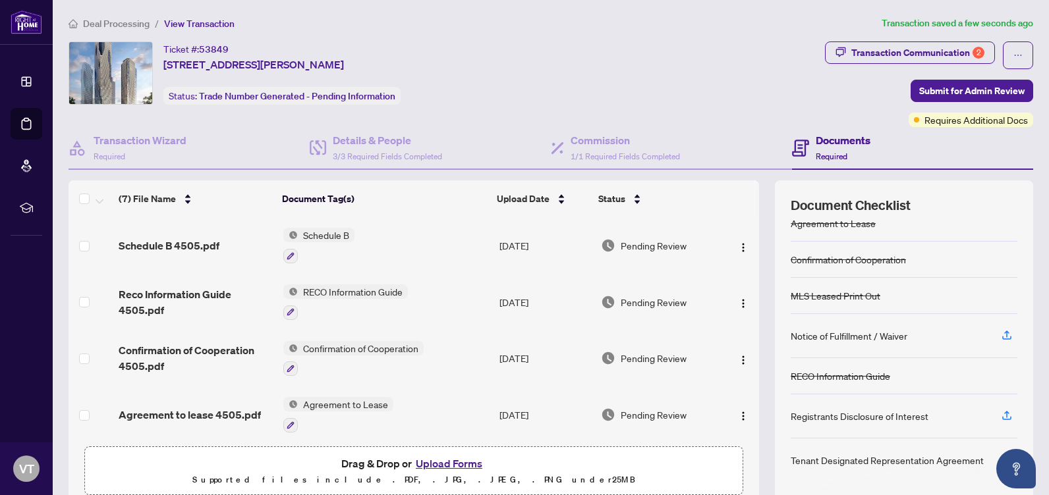
click at [440, 468] on button "Upload Forms" at bounding box center [449, 463] width 74 height 17
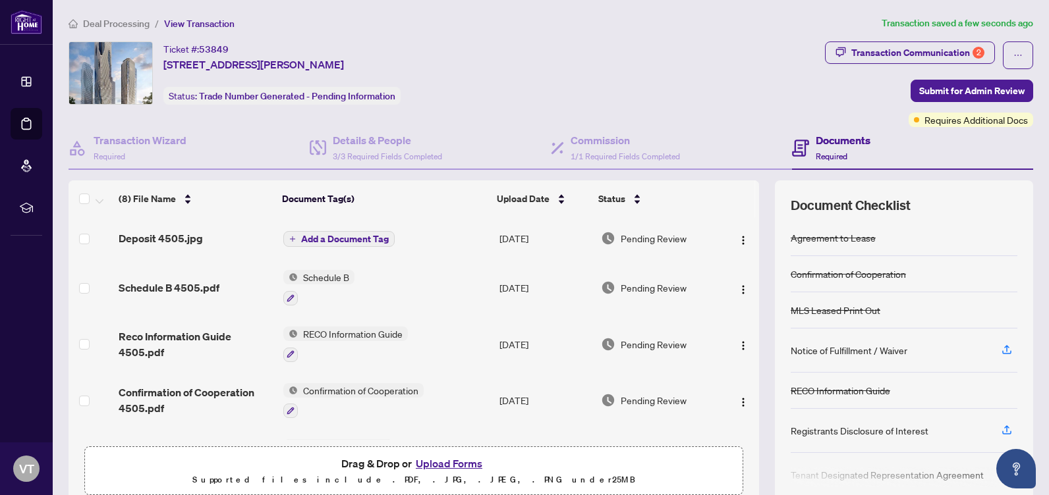
click at [362, 242] on span "Add a Document Tag" at bounding box center [345, 239] width 88 height 9
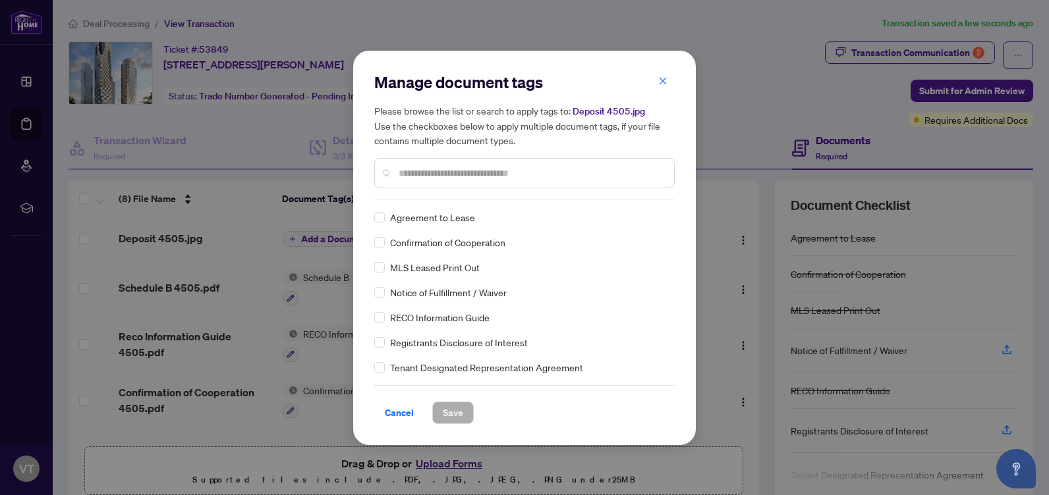
click at [441, 176] on input "text" at bounding box center [531, 173] width 265 height 14
type input "****"
click at [388, 300] on div "Copy of Deposit Type Deposit Amount Deposit Cheque Deposit Receipt Deposit Rele…" at bounding box center [524, 292] width 300 height 165
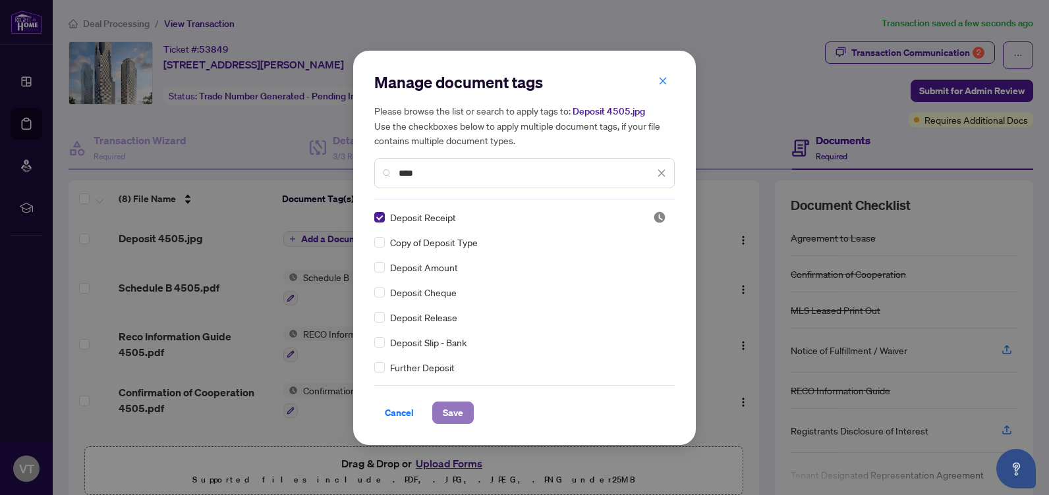
click at [451, 420] on span "Save" at bounding box center [453, 413] width 20 height 21
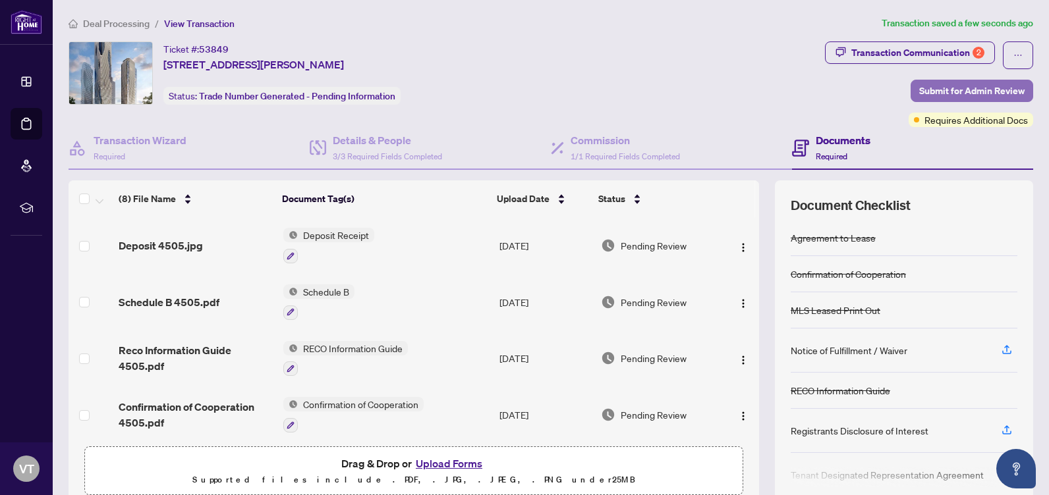
click at [943, 95] on span "Submit for Admin Review" at bounding box center [971, 90] width 105 height 21
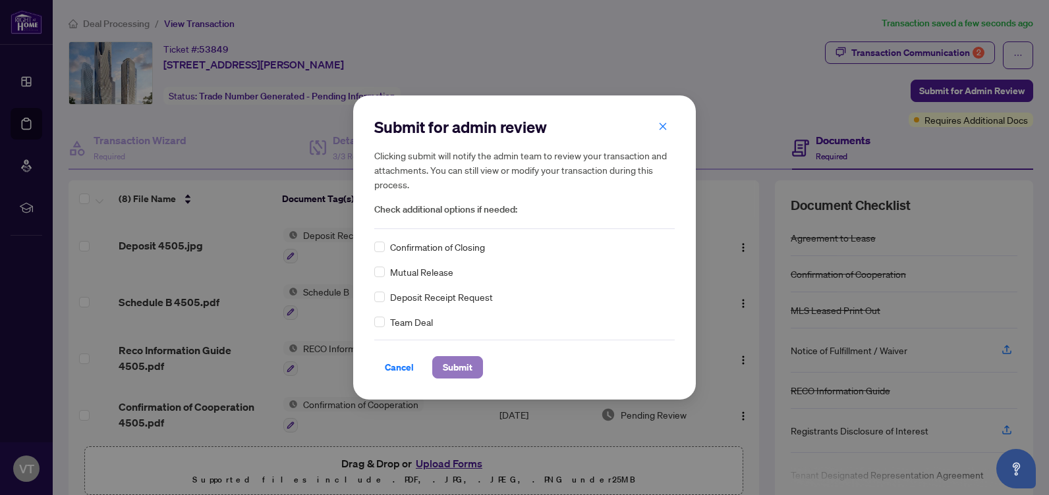
click at [467, 372] on span "Submit" at bounding box center [458, 367] width 30 height 21
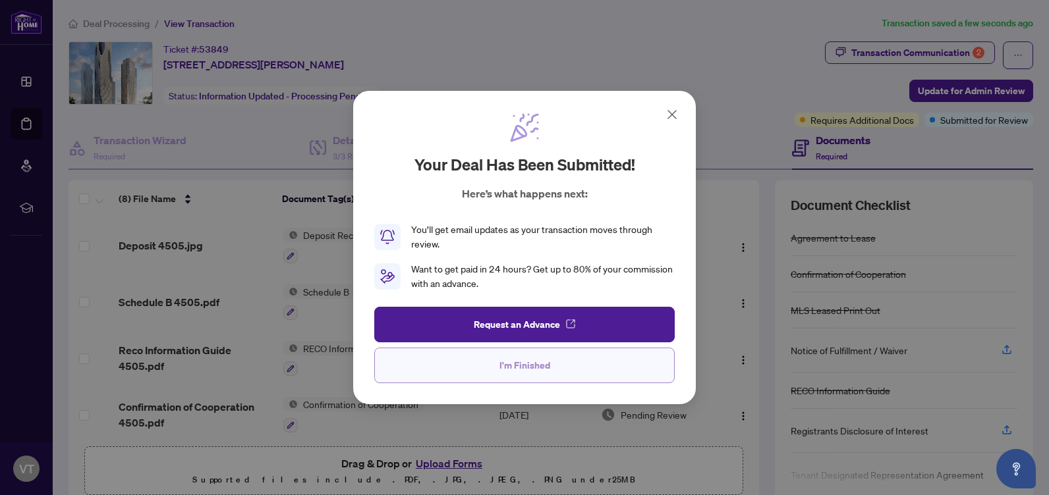
click at [524, 374] on span "I'm Finished" at bounding box center [524, 365] width 51 height 21
